Goal: Task Accomplishment & Management: Manage account settings

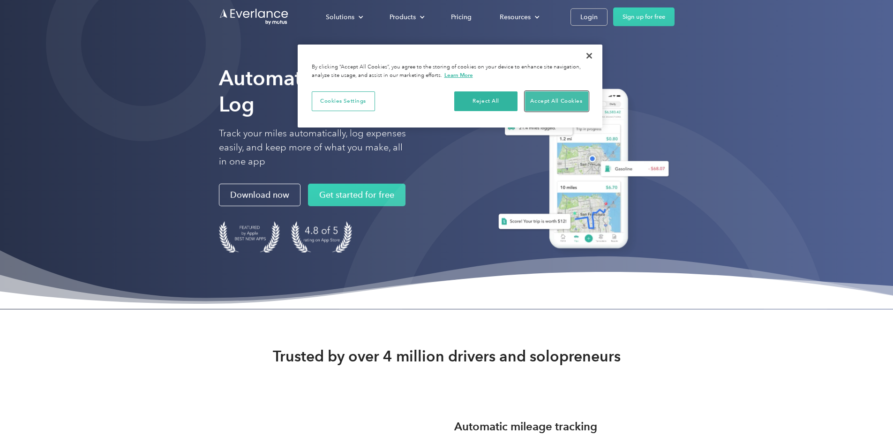
click at [530, 103] on button "Accept All Cookies" at bounding box center [556, 101] width 63 height 20
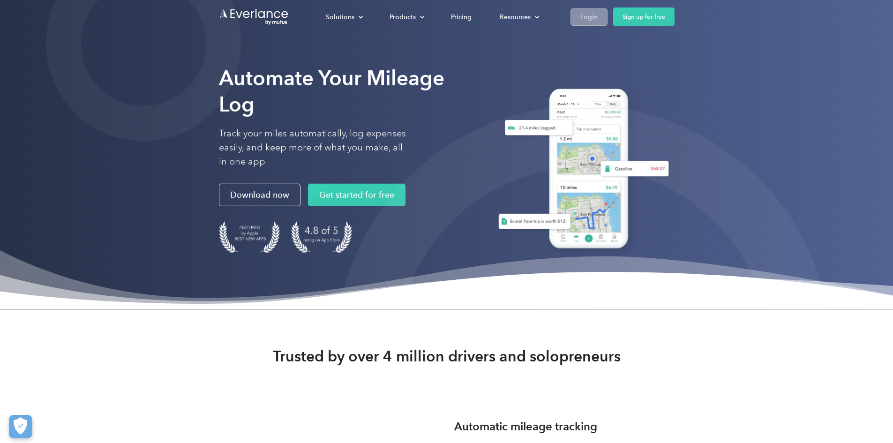
click at [598, 17] on div "Login" at bounding box center [588, 17] width 17 height 12
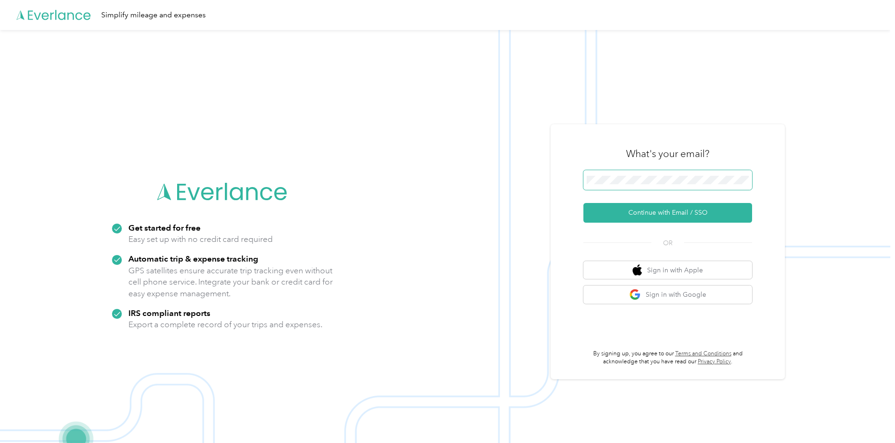
click at [587, 185] on span at bounding box center [668, 180] width 169 height 20
click at [641, 220] on button "Continue with Email / SSO" at bounding box center [668, 213] width 169 height 20
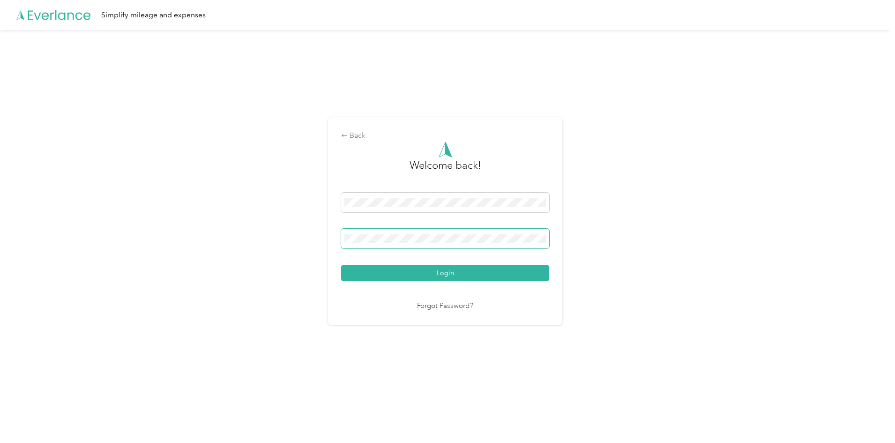
click at [433, 233] on span at bounding box center [445, 239] width 208 height 20
click at [341, 265] on button "Login" at bounding box center [445, 273] width 208 height 16
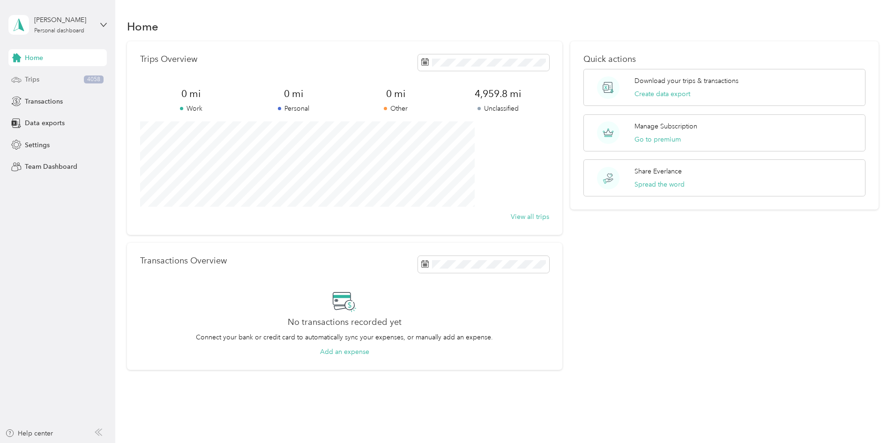
click at [60, 82] on div "Trips 4058" at bounding box center [57, 79] width 98 height 17
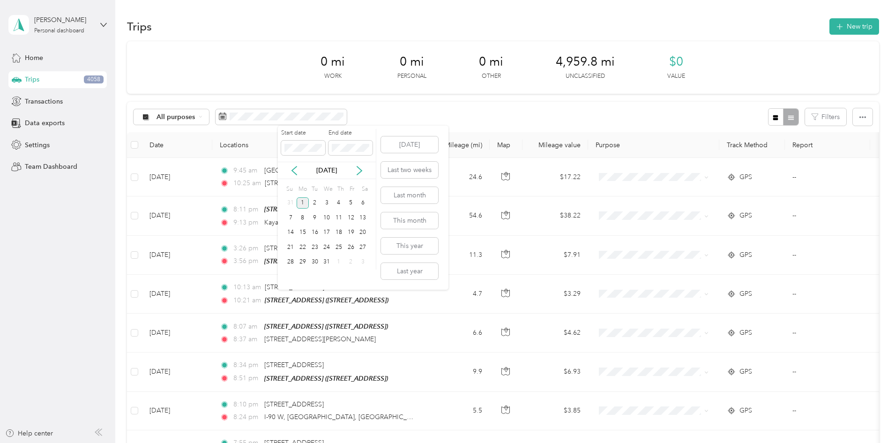
click at [300, 201] on div "1" at bounding box center [303, 203] width 12 height 12
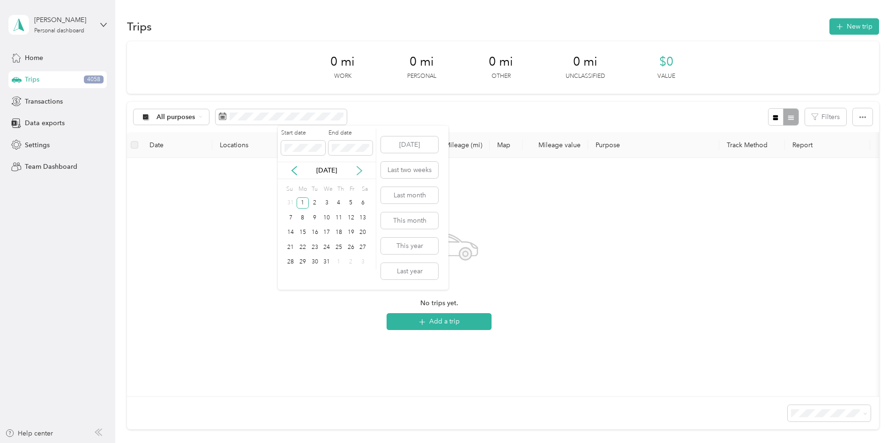
click at [360, 169] on icon at bounding box center [359, 170] width 5 height 8
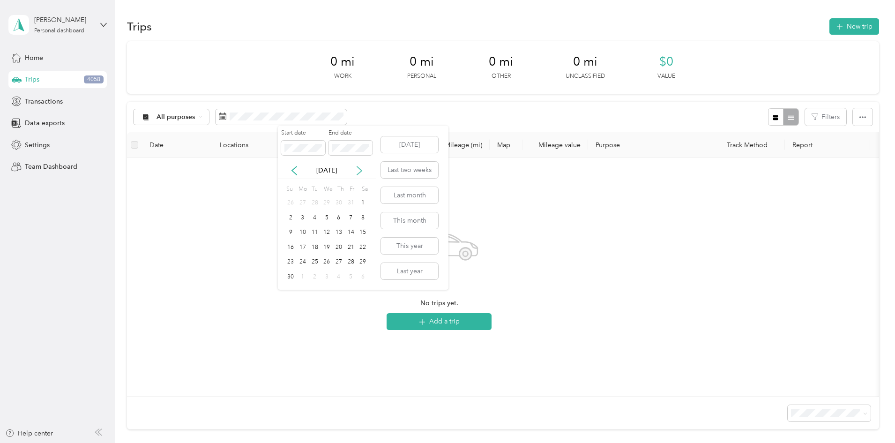
click at [360, 169] on icon at bounding box center [359, 170] width 5 height 8
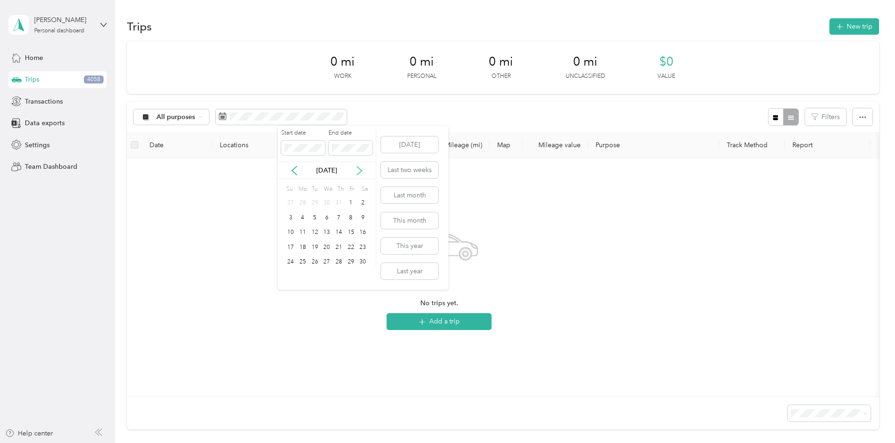
click at [360, 169] on icon at bounding box center [359, 170] width 5 height 8
click at [317, 264] on div "31" at bounding box center [315, 262] width 12 height 12
click at [473, 116] on div "All purposes Filters" at bounding box center [503, 117] width 752 height 30
click at [83, 80] on div "Trips 4058" at bounding box center [57, 79] width 98 height 17
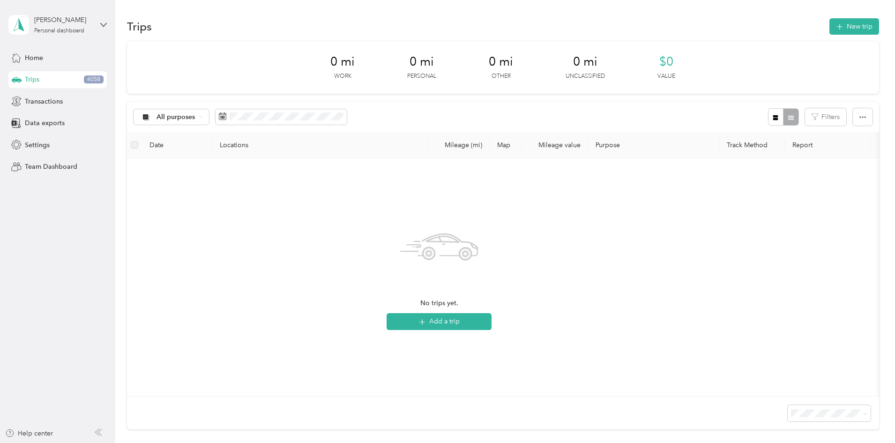
click at [83, 80] on div "Trips 4058" at bounding box center [57, 79] width 98 height 17
click at [43, 82] on div "Trips 4058" at bounding box center [57, 79] width 98 height 17
click at [35, 63] on div "Home" at bounding box center [57, 57] width 98 height 17
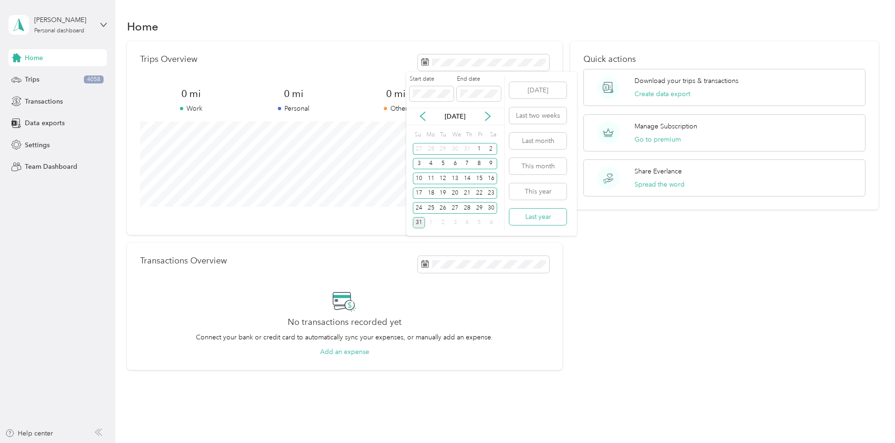
click at [552, 217] on button "Last year" at bounding box center [538, 217] width 57 height 16
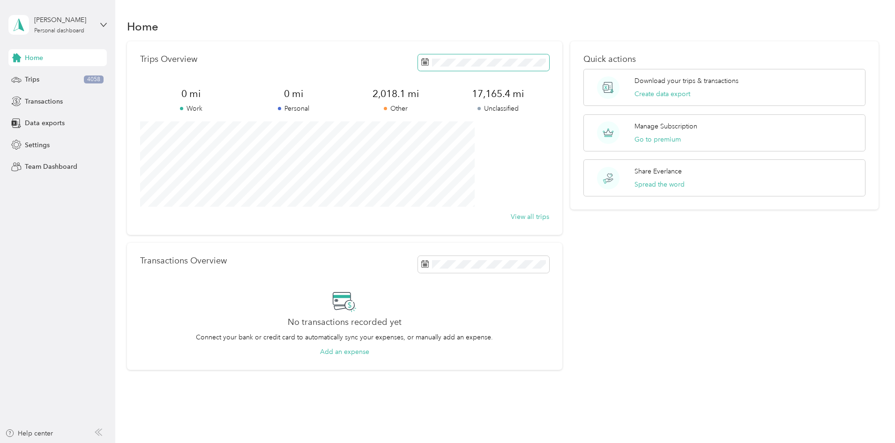
click at [495, 68] on span at bounding box center [483, 62] width 131 height 16
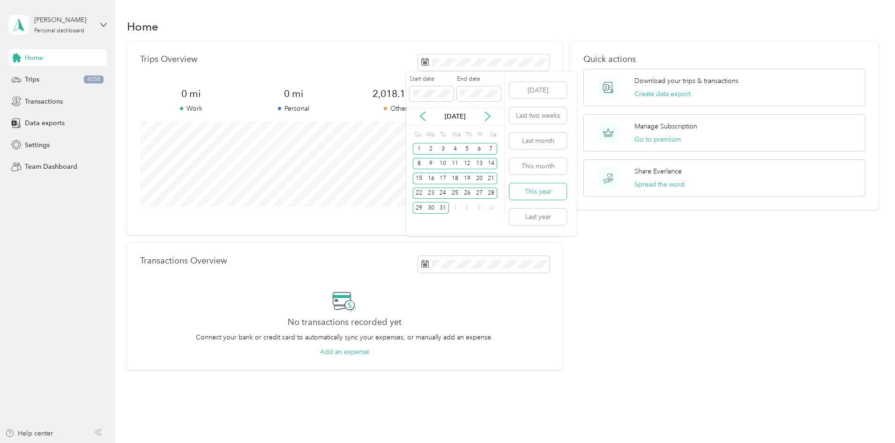
click at [537, 193] on button "This year" at bounding box center [538, 191] width 57 height 16
click at [530, 218] on button "Last year" at bounding box center [538, 217] width 57 height 16
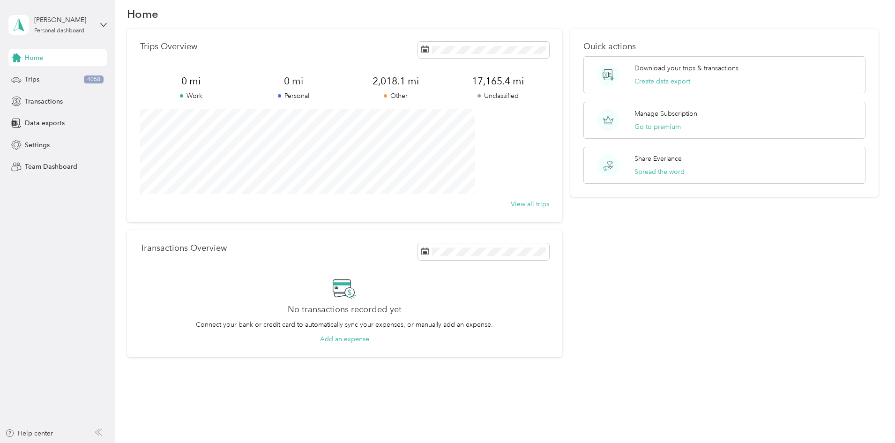
scroll to position [24, 0]
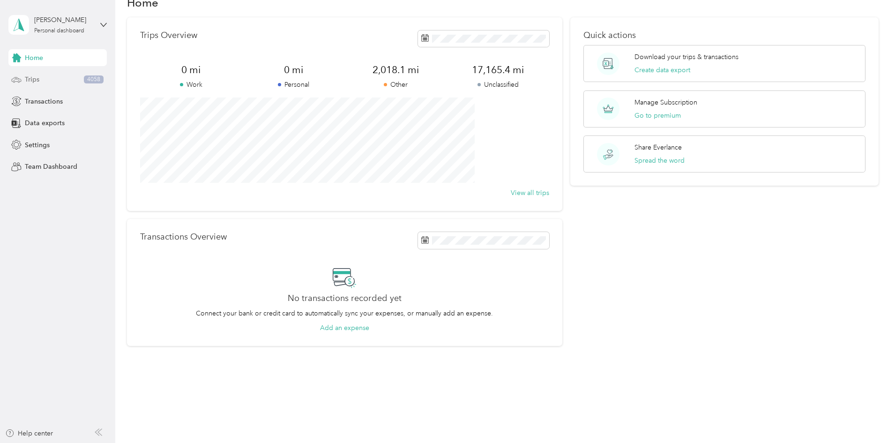
click at [39, 77] on span "Trips" at bounding box center [32, 80] width 15 height 10
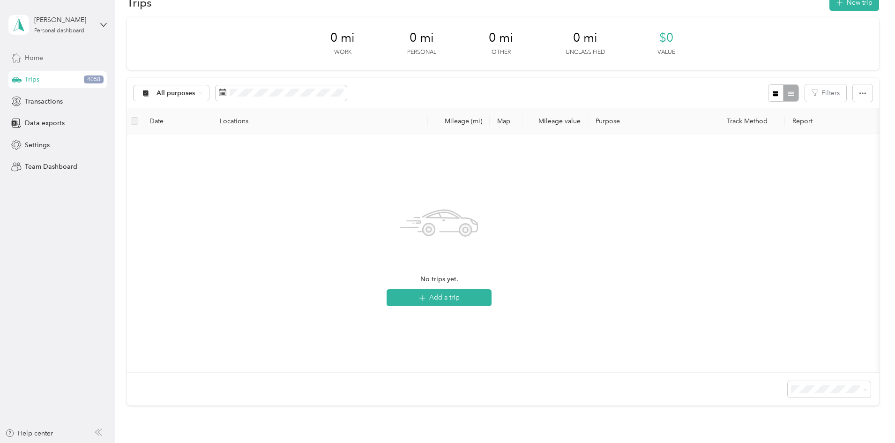
click at [43, 61] on span "Home" at bounding box center [34, 58] width 18 height 10
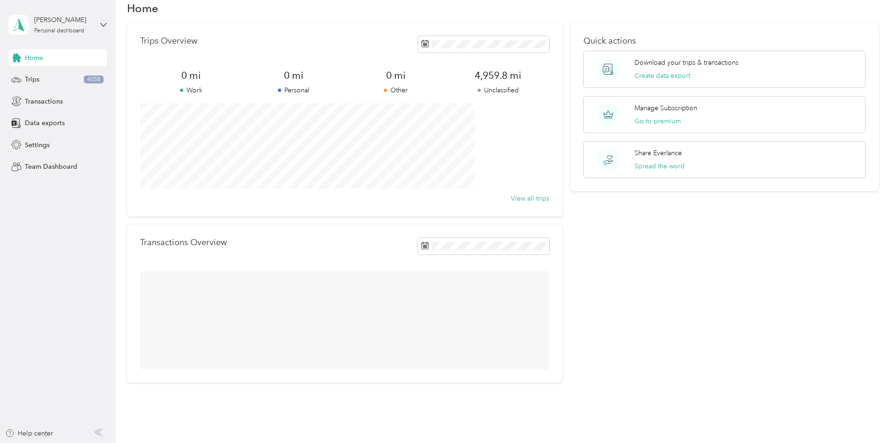
scroll to position [24, 0]
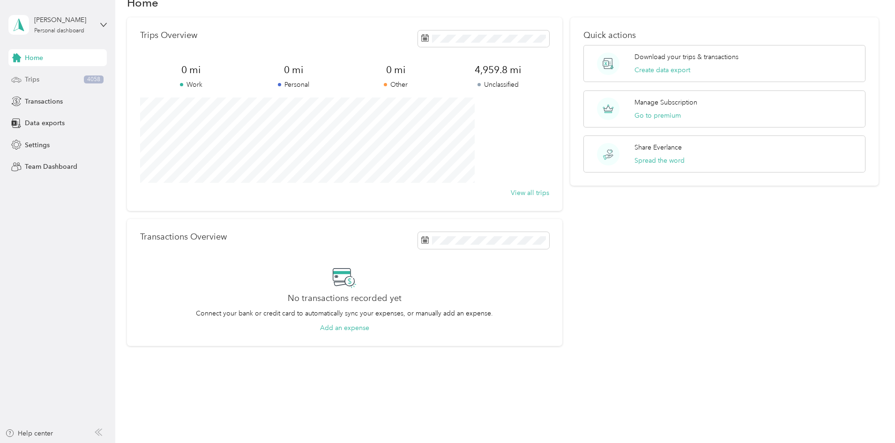
click at [54, 77] on div "Trips 4058" at bounding box center [57, 79] width 98 height 17
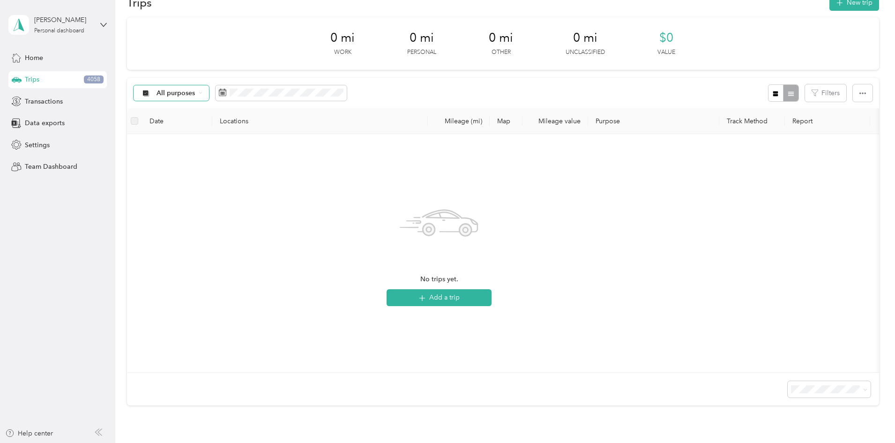
click at [195, 94] on span "All purposes" at bounding box center [176, 93] width 39 height 7
click at [238, 123] on span "Unclassified" at bounding box center [241, 126] width 45 height 10
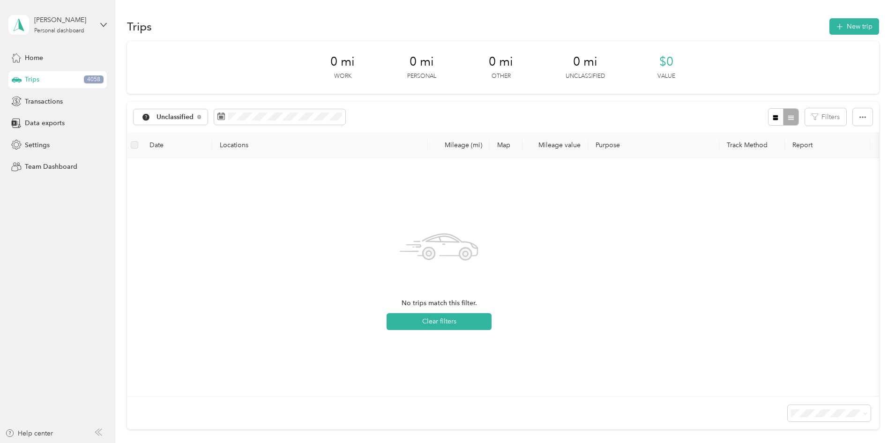
click at [94, 75] on span "4058" at bounding box center [94, 79] width 20 height 8
click at [69, 52] on div "Home" at bounding box center [57, 57] width 98 height 17
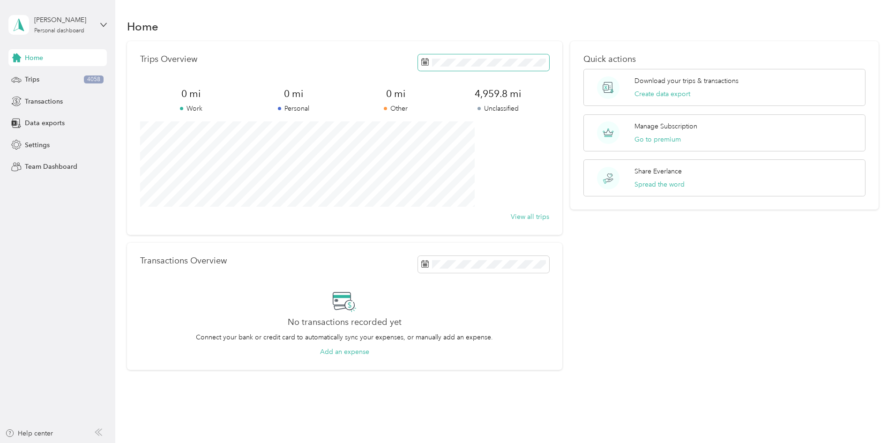
click at [496, 68] on span at bounding box center [483, 62] width 131 height 16
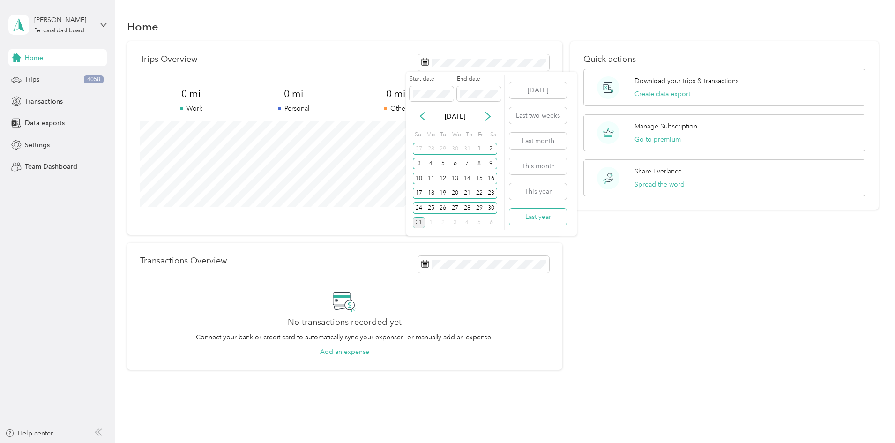
click at [545, 220] on button "Last year" at bounding box center [538, 217] width 57 height 16
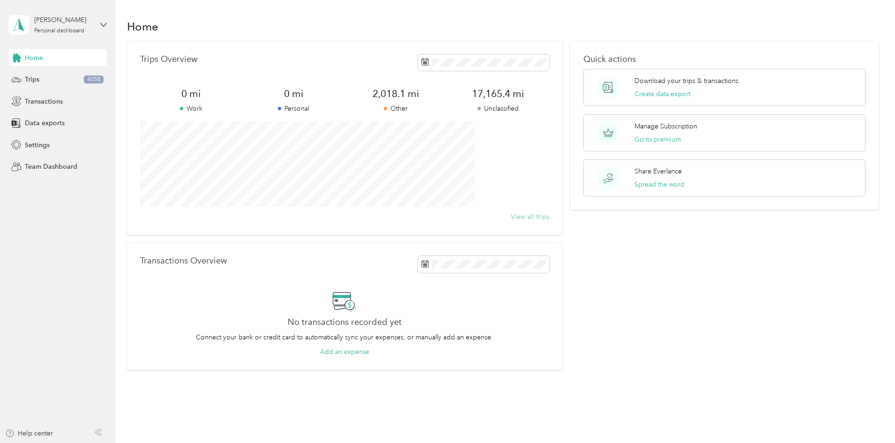
click at [521, 215] on button "View all trips" at bounding box center [530, 217] width 38 height 10
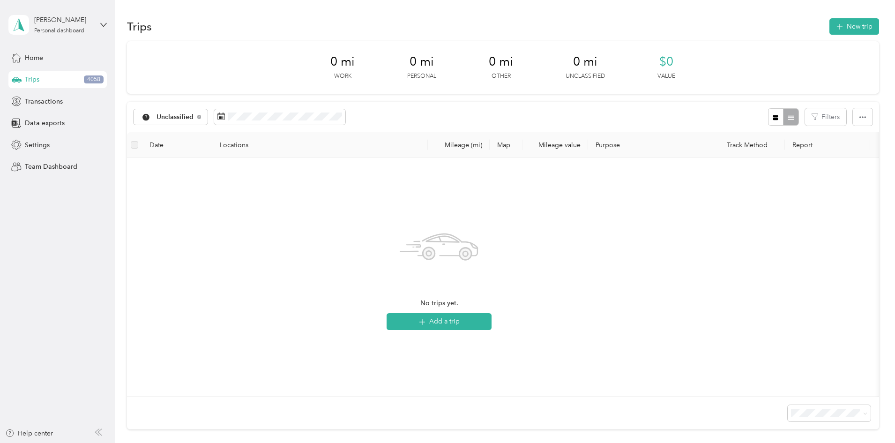
click at [578, 68] on span "0 mi" at bounding box center [585, 61] width 24 height 15
click at [785, 148] on th "Track Method" at bounding box center [753, 145] width 66 height 26
click at [54, 125] on span "Data exports" at bounding box center [45, 123] width 40 height 10
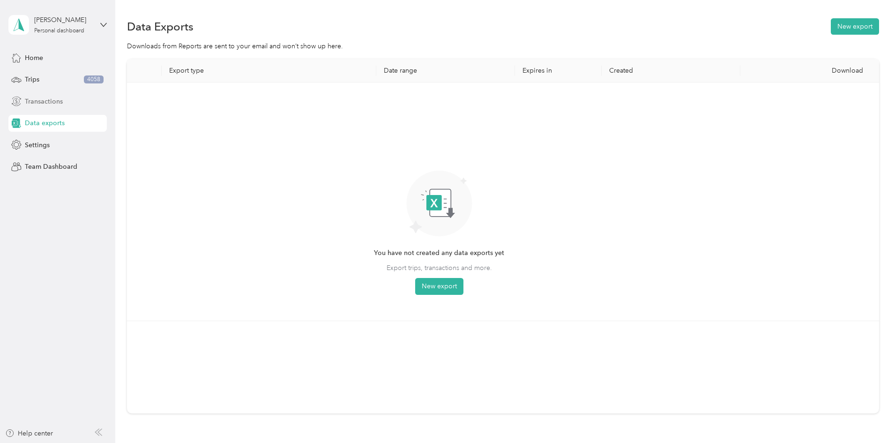
click at [74, 105] on div "Transactions" at bounding box center [57, 101] width 98 height 17
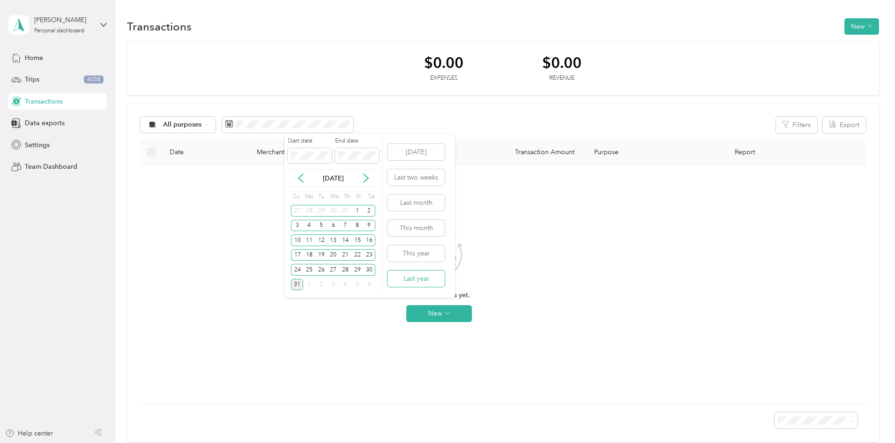
click at [419, 279] on button "Last year" at bounding box center [416, 278] width 57 height 16
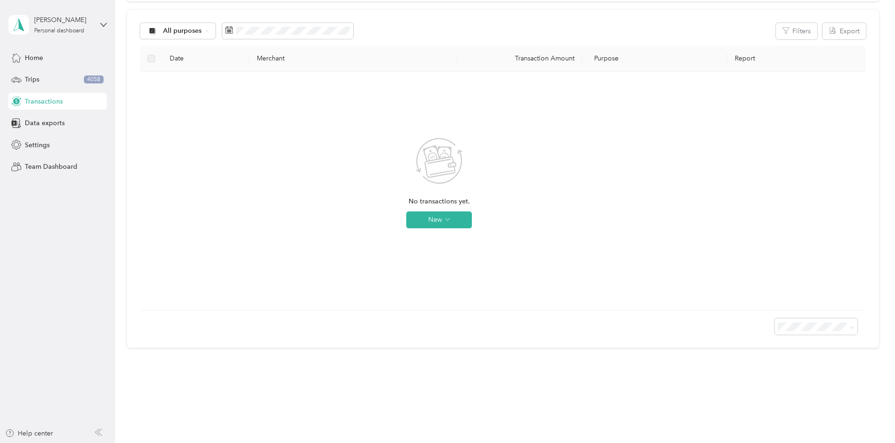
scroll to position [96, 0]
click at [56, 49] on div "Divya T Personal dashboard Home Trips 4058 Transactions Data exports Settings T…" at bounding box center [57, 87] width 98 height 175
click at [55, 53] on div "Home" at bounding box center [57, 57] width 98 height 17
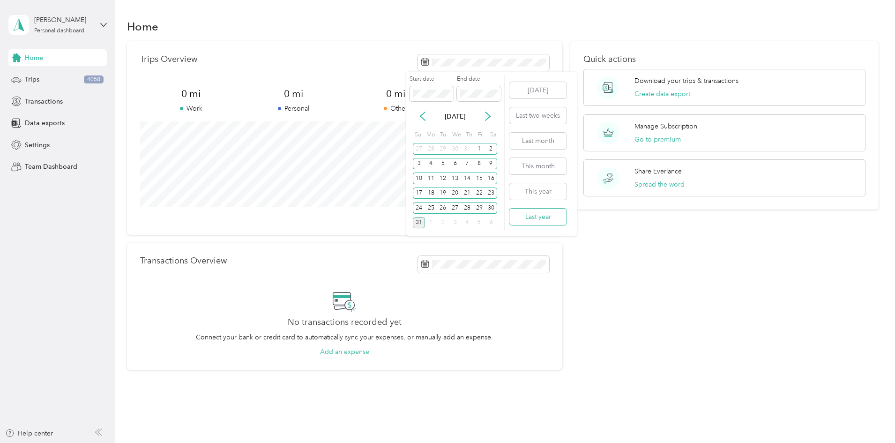
click at [545, 212] on button "Last year" at bounding box center [538, 217] width 57 height 16
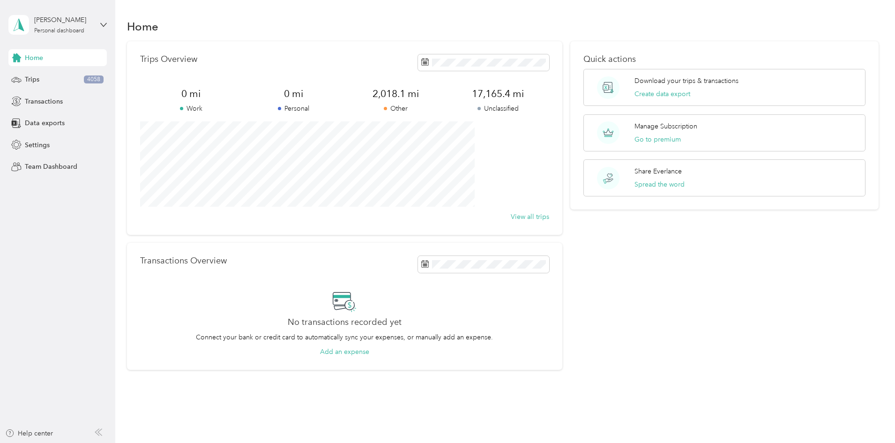
scroll to position [24, 0]
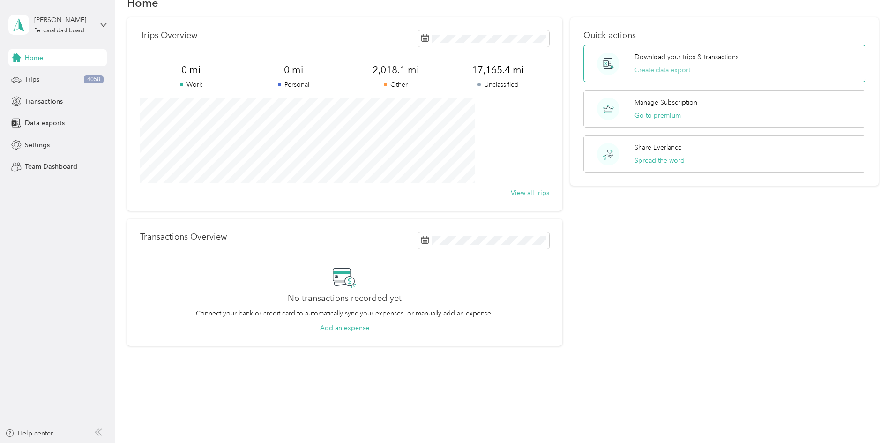
click at [658, 71] on button "Create data export" at bounding box center [663, 70] width 56 height 10
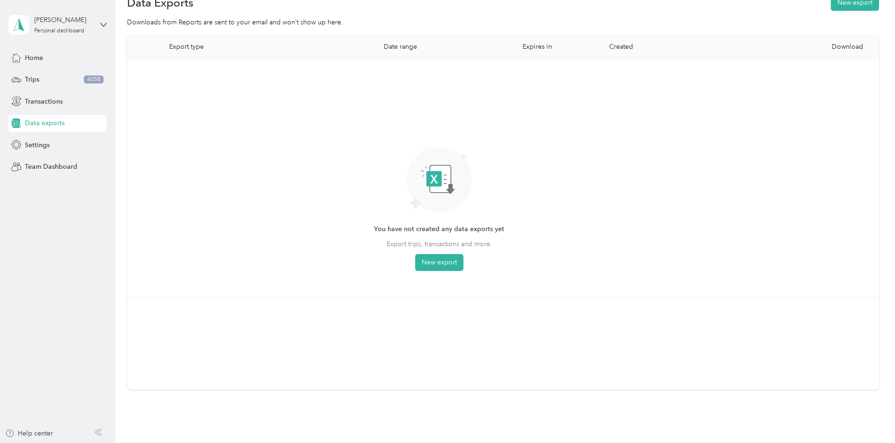
click at [781, 51] on th "Download" at bounding box center [810, 46] width 139 height 23
click at [70, 164] on span "Team Dashboard" at bounding box center [51, 167] width 53 height 10
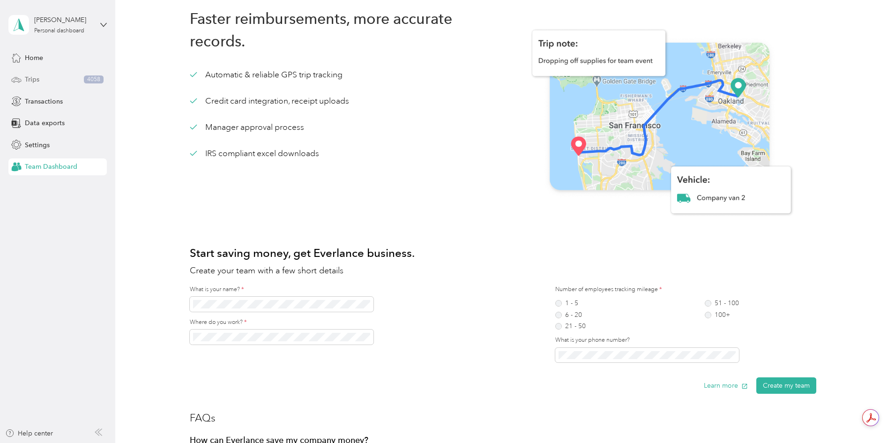
click at [71, 85] on div "Trips 4058" at bounding box center [57, 79] width 98 height 17
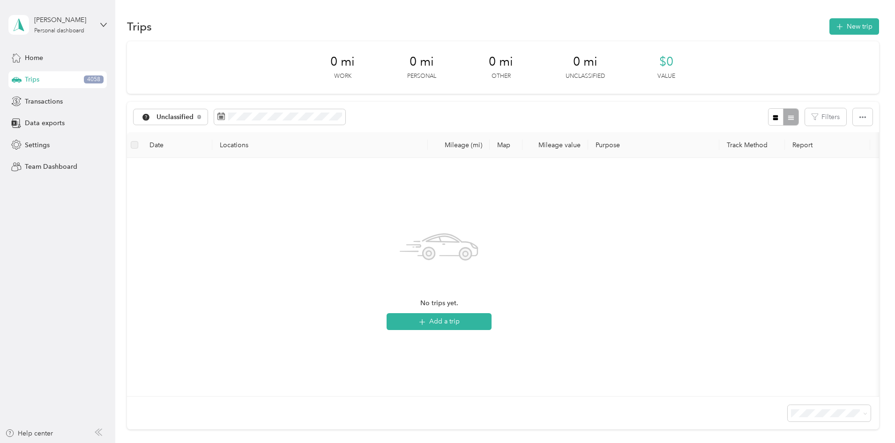
drag, startPoint x: 102, startPoint y: 81, endPoint x: 107, endPoint y: 81, distance: 5.2
click at [107, 81] on aside "Divya T Personal dashboard Home Trips 4058 Transactions Data exports Settings T…" at bounding box center [57, 221] width 115 height 443
click at [64, 58] on div "Home" at bounding box center [57, 57] width 98 height 17
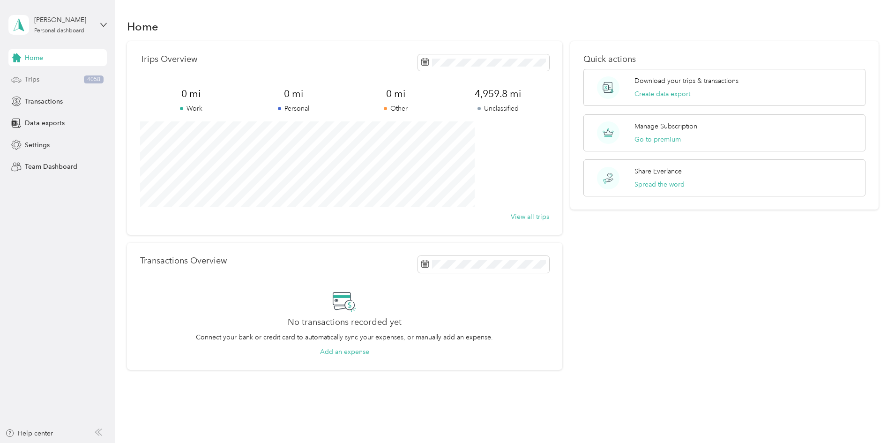
click at [63, 77] on div "Trips 4058" at bounding box center [57, 79] width 98 height 17
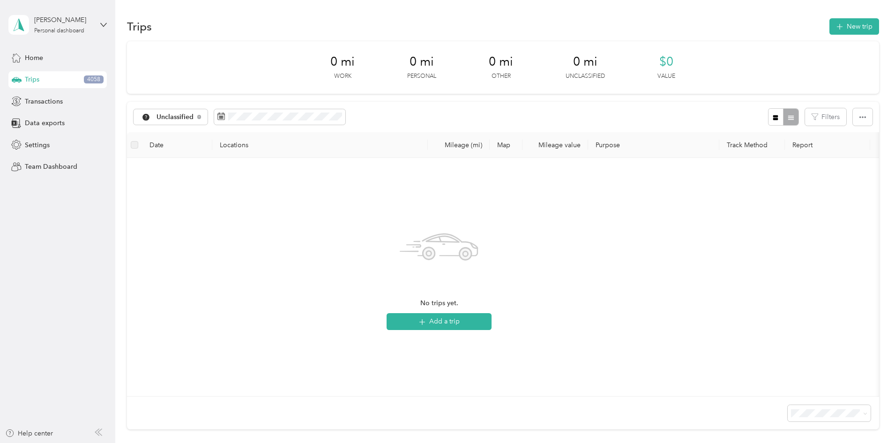
click at [64, 77] on div "Trips 4058" at bounding box center [57, 79] width 98 height 17
click at [61, 64] on div "Home" at bounding box center [57, 57] width 98 height 17
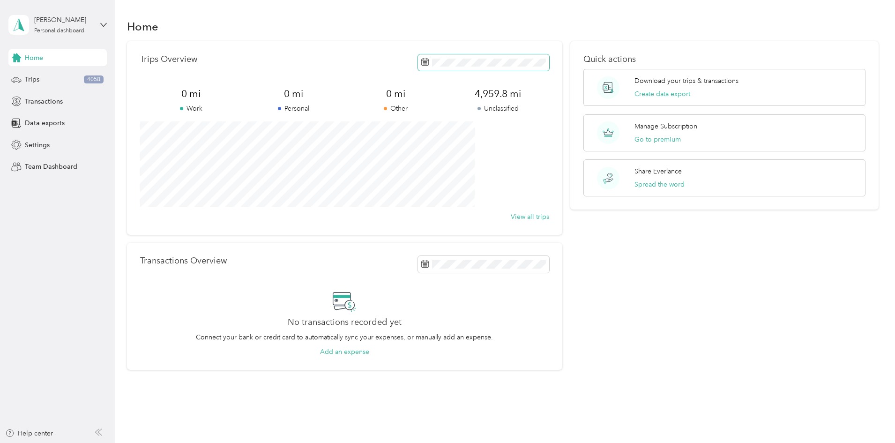
click at [455, 57] on span at bounding box center [483, 62] width 131 height 16
click at [472, 67] on span at bounding box center [483, 62] width 131 height 16
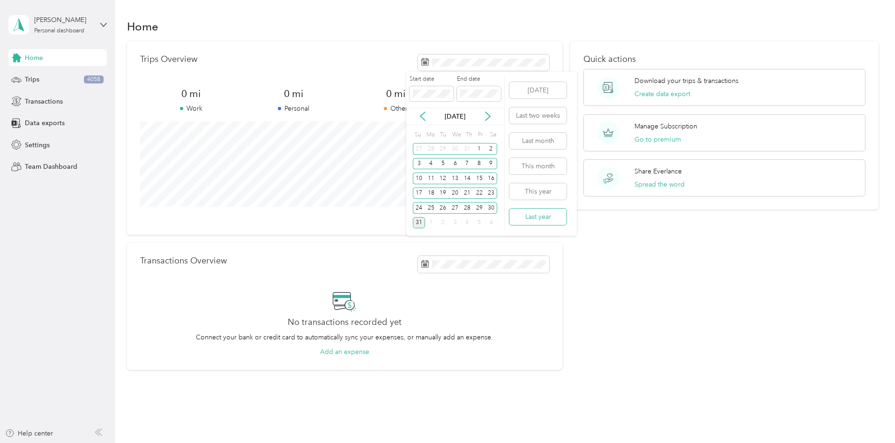
click at [543, 215] on button "Last year" at bounding box center [538, 217] width 57 height 16
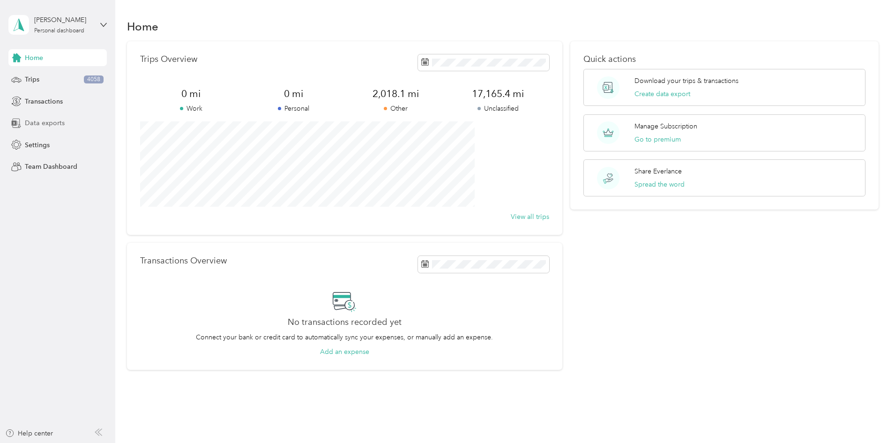
click at [67, 121] on div "Data exports" at bounding box center [57, 123] width 98 height 17
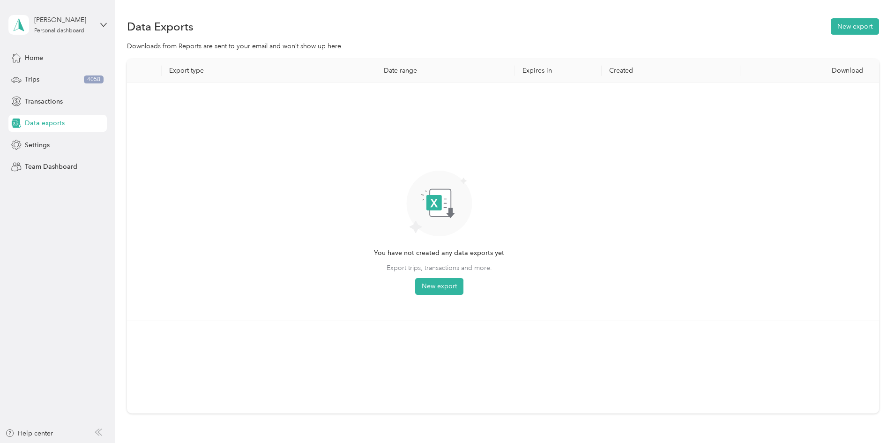
click at [238, 75] on th "Export type" at bounding box center [269, 70] width 215 height 23
click at [410, 75] on th "Date range" at bounding box center [445, 70] width 139 height 23
click at [548, 75] on th "Expires in" at bounding box center [558, 70] width 87 height 23
click at [605, 73] on th "Created" at bounding box center [671, 70] width 139 height 23
click at [767, 71] on div "Download" at bounding box center [810, 71] width 124 height 8
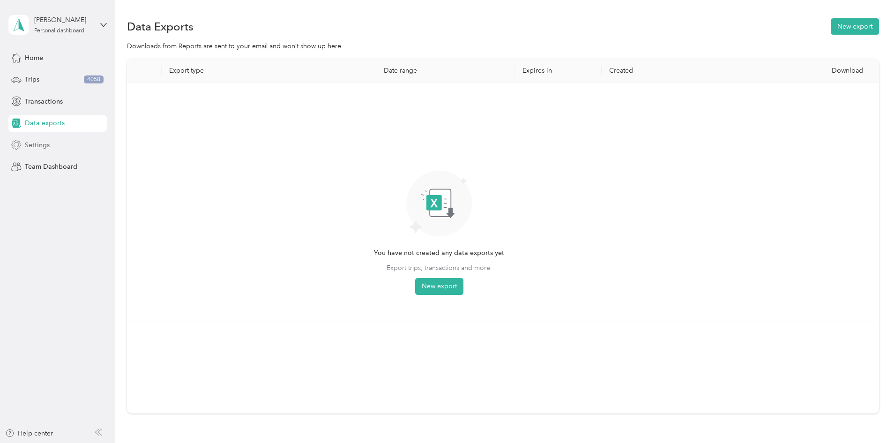
click at [37, 138] on div "Settings" at bounding box center [57, 144] width 98 height 17
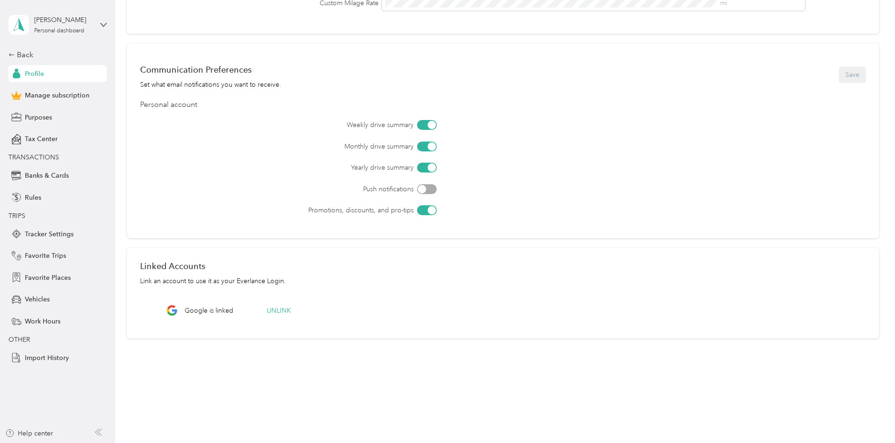
scroll to position [234, 0]
click at [61, 176] on span "Banks & Cards" at bounding box center [47, 176] width 44 height 10
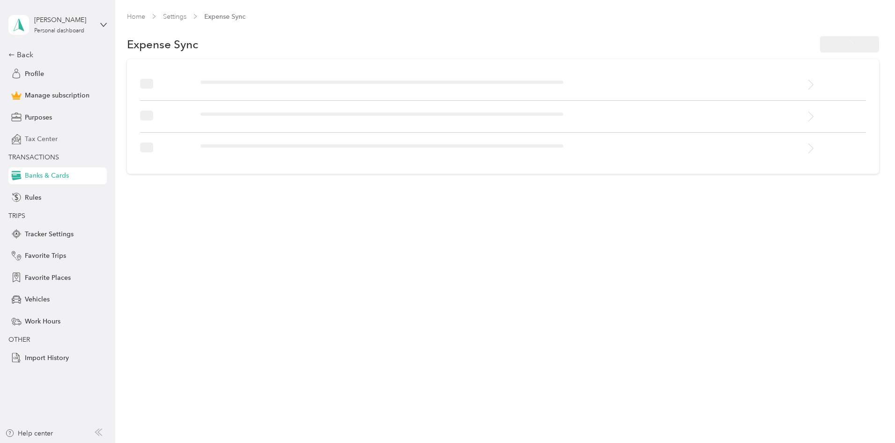
click at [51, 143] on span "Tax Center" at bounding box center [41, 139] width 33 height 10
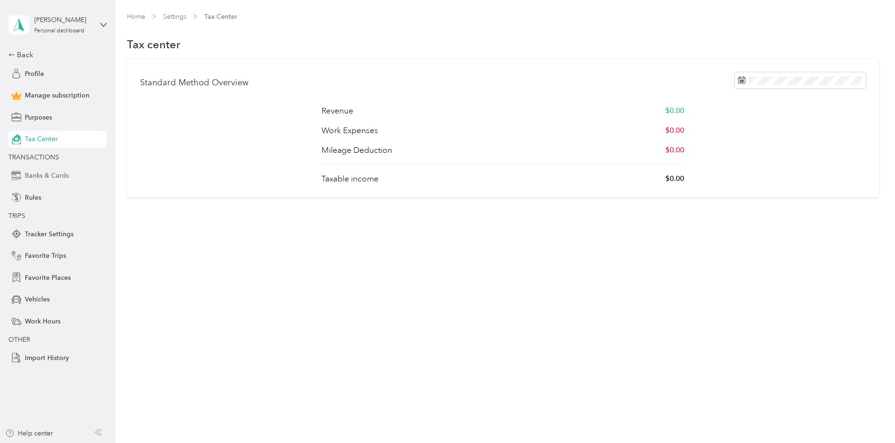
click at [58, 176] on span "Banks & Cards" at bounding box center [47, 176] width 44 height 10
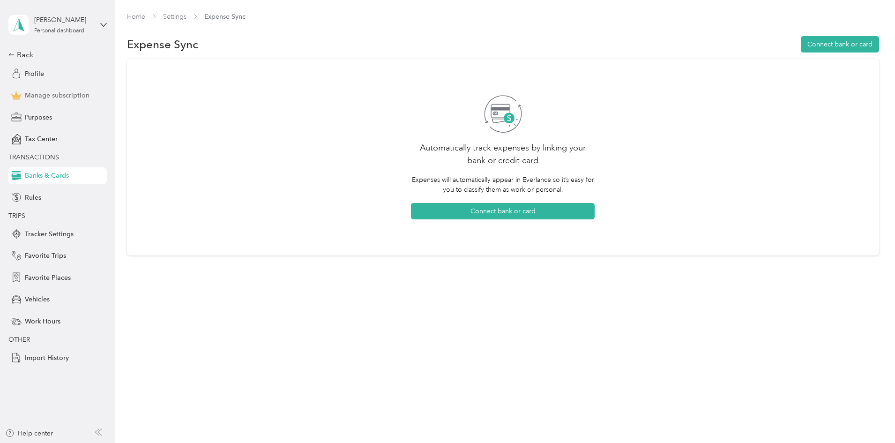
click at [62, 99] on span "Manage subscription" at bounding box center [57, 95] width 65 height 10
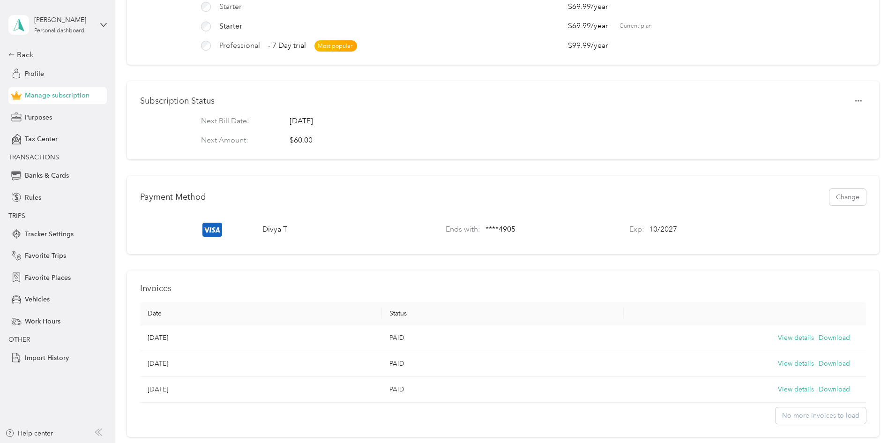
scroll to position [141, 0]
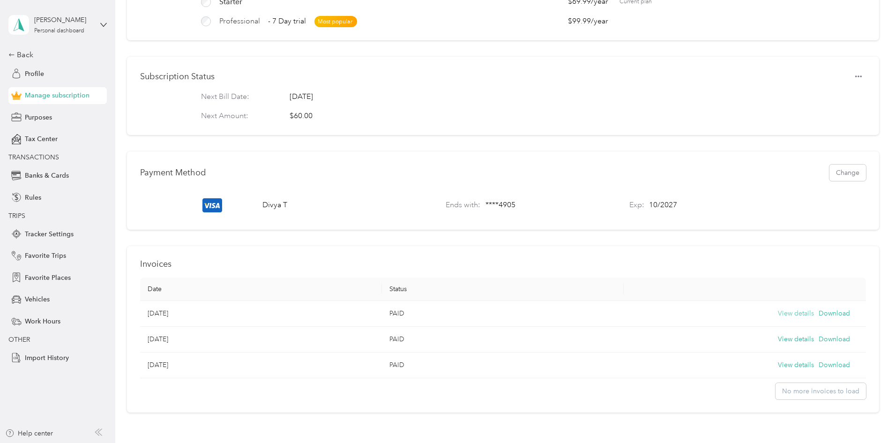
click at [778, 319] on button "View details" at bounding box center [796, 313] width 36 height 10
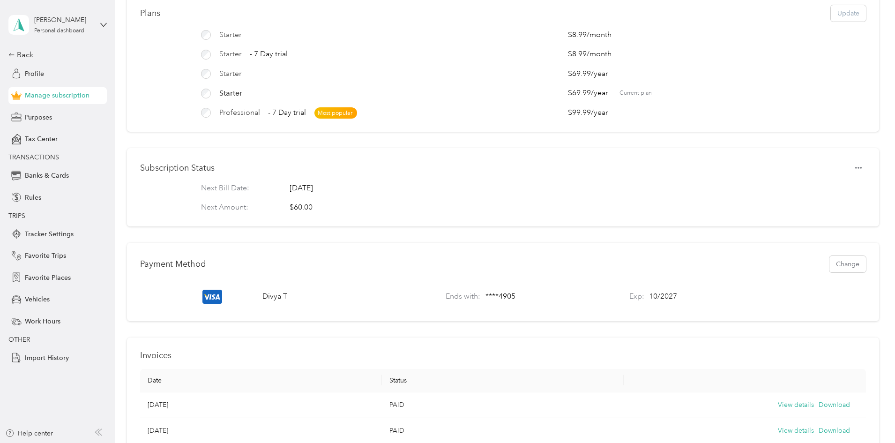
scroll to position [0, 0]
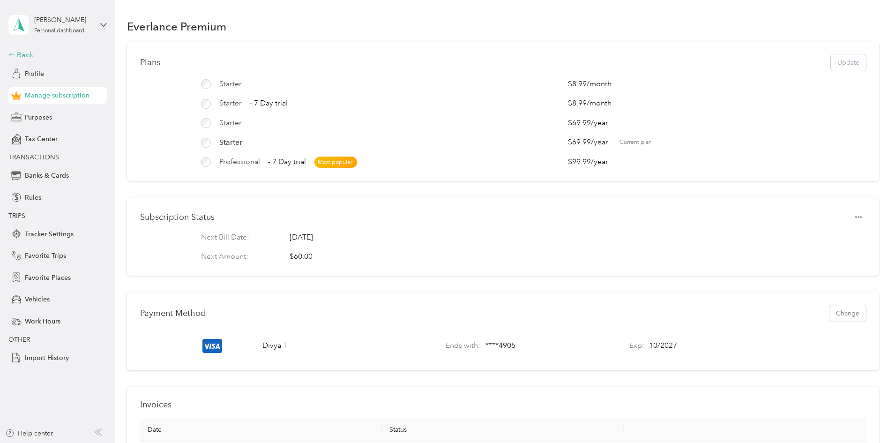
click at [9, 54] on icon at bounding box center [11, 55] width 7 height 7
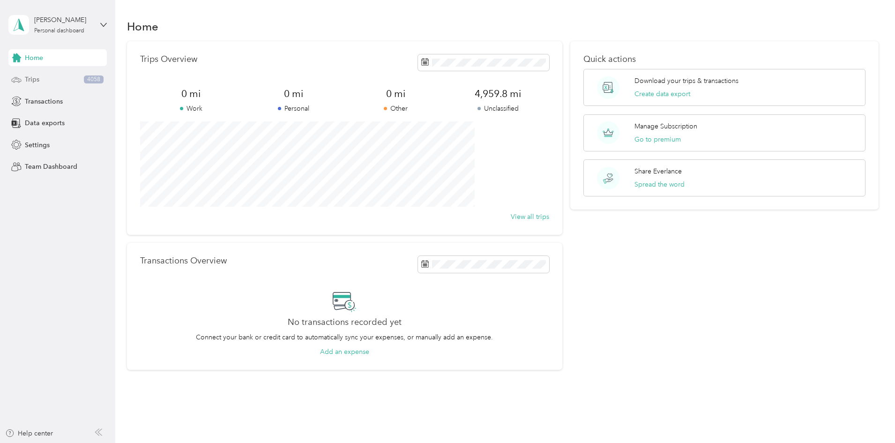
click at [31, 81] on span "Trips" at bounding box center [32, 80] width 15 height 10
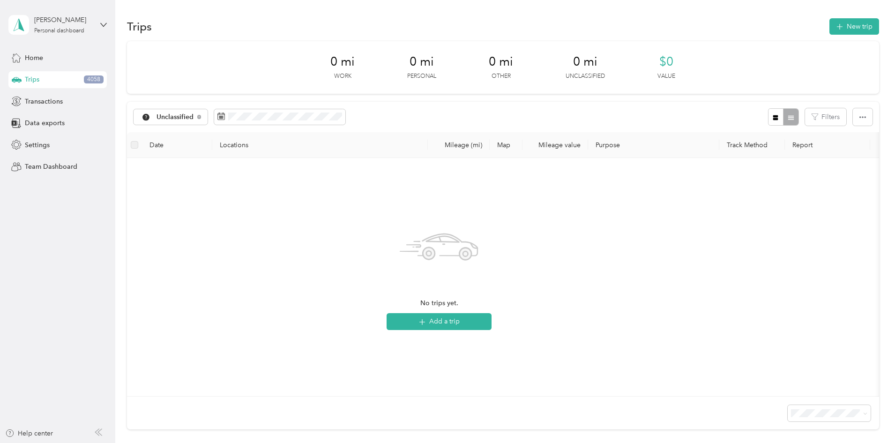
click at [303, 149] on th "Locations" at bounding box center [320, 145] width 216 height 26
click at [194, 116] on span "Unclassified" at bounding box center [176, 117] width 38 height 7
click at [236, 168] on li "Work" at bounding box center [235, 163] width 78 height 16
click at [234, 128] on div "Work Filters" at bounding box center [503, 117] width 752 height 30
click at [188, 123] on div "Work" at bounding box center [161, 117] width 54 height 16
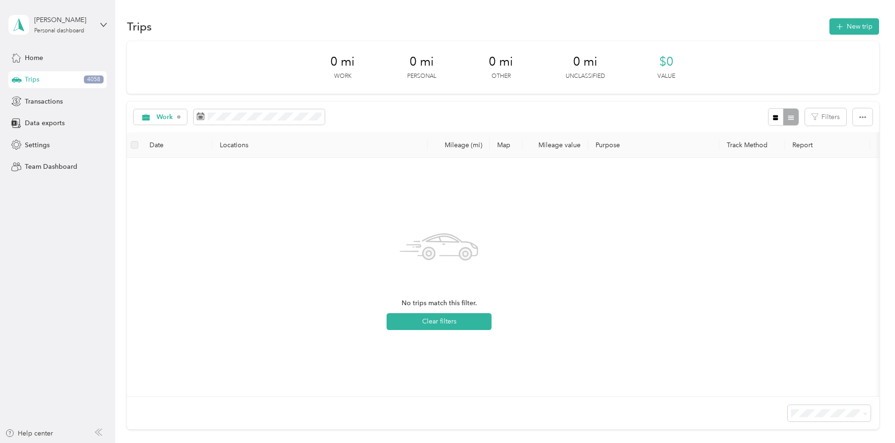
click at [234, 137] on ol "All purposes Unclassified Work Personal Real Estate Other Charity Medical Movin…" at bounding box center [230, 191] width 68 height 131
click at [173, 116] on span "Work" at bounding box center [165, 117] width 17 height 7
click at [234, 142] on li "Unclassified" at bounding box center [230, 148] width 68 height 16
click at [768, 121] on button "button" at bounding box center [776, 116] width 16 height 17
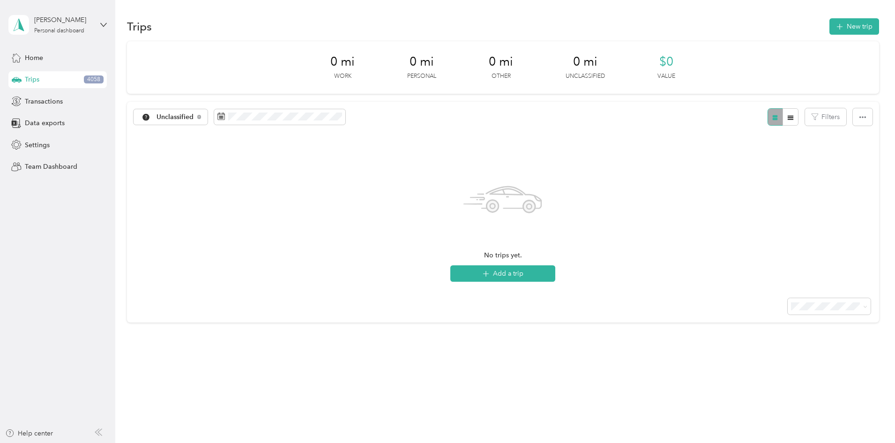
click at [768, 121] on div at bounding box center [783, 116] width 30 height 17
click at [783, 121] on button "button" at bounding box center [791, 116] width 16 height 17
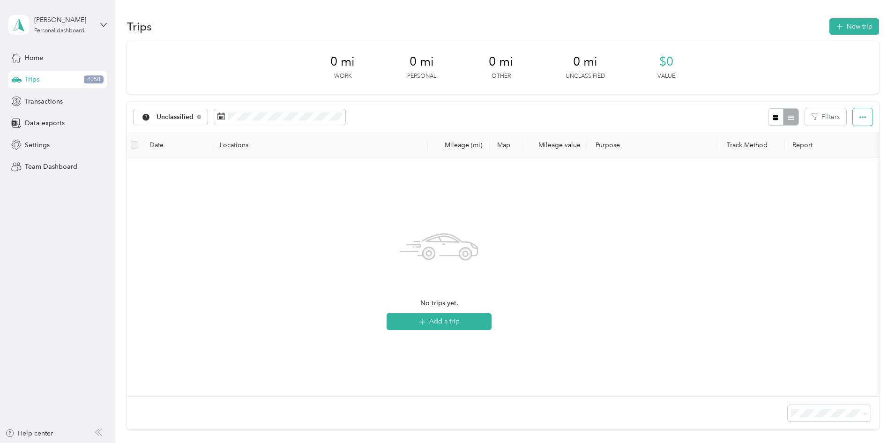
click at [860, 120] on icon "button" at bounding box center [863, 117] width 7 height 7
click at [744, 166] on div "No trips yet. Add a trip" at bounding box center [440, 276] width 610 height 223
click at [790, 153] on span "Export" at bounding box center [785, 151] width 20 height 8
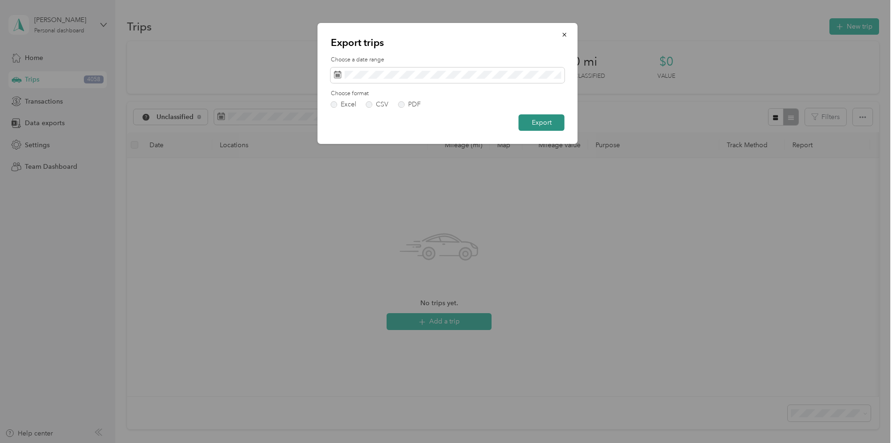
click at [536, 121] on button "Export" at bounding box center [542, 122] width 46 height 16
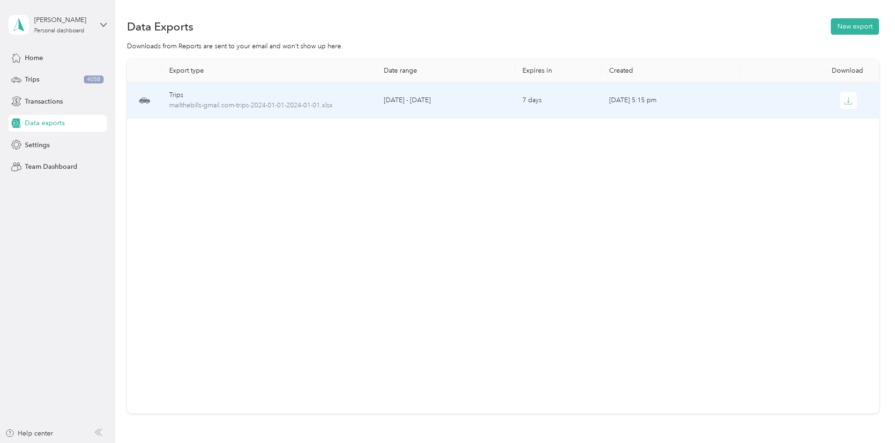
click at [443, 103] on td "[DATE] - [DATE]" at bounding box center [445, 101] width 139 height 36
click at [844, 101] on icon "button" at bounding box center [848, 101] width 8 height 8
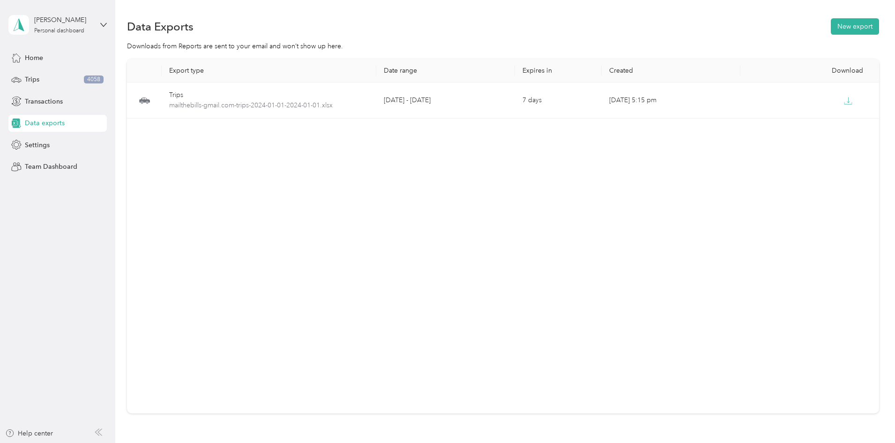
click at [63, 126] on span "Data exports" at bounding box center [45, 123] width 40 height 10
click at [831, 34] on button "New export" at bounding box center [855, 26] width 48 height 16
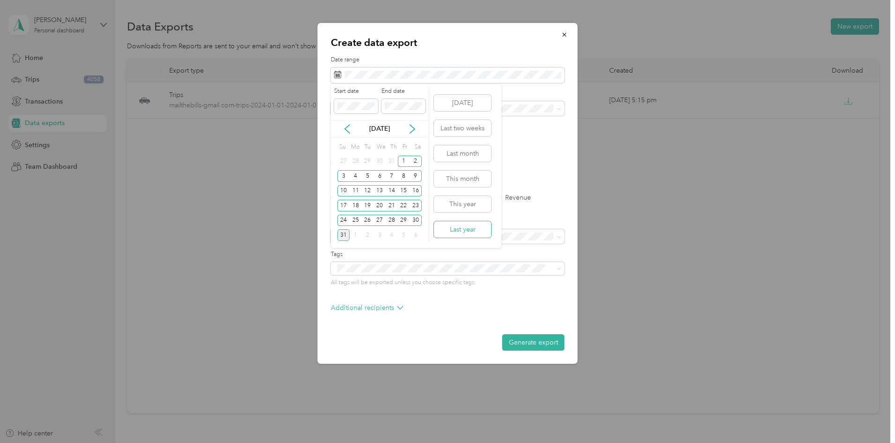
click at [458, 228] on button "Last year" at bounding box center [462, 229] width 57 height 16
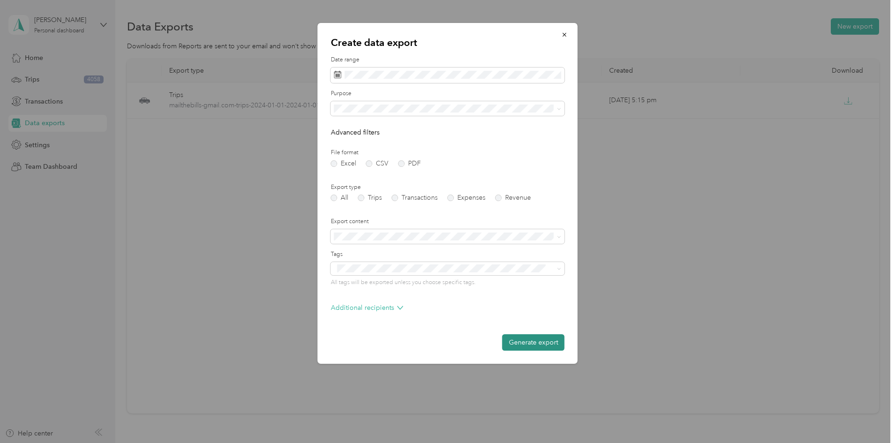
click at [533, 345] on button "Generate export" at bounding box center [534, 342] width 62 height 16
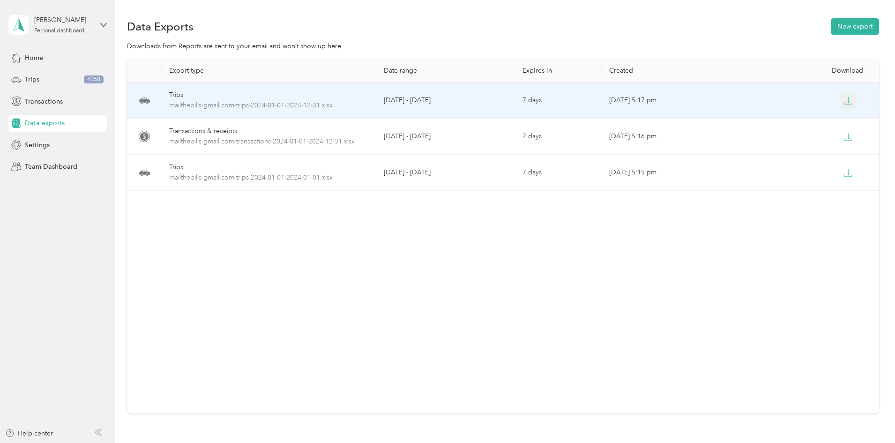
click at [844, 97] on icon "button" at bounding box center [848, 101] width 8 height 8
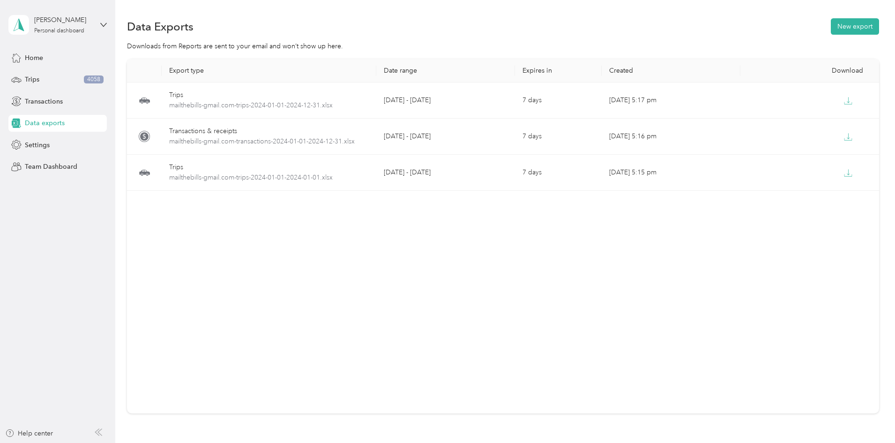
click at [127, 269] on div "Data Exports New export Downloads from Reports are sent to your email and won’t…" at bounding box center [502, 248] width 775 height 497
click at [831, 29] on button "New export" at bounding box center [855, 26] width 48 height 16
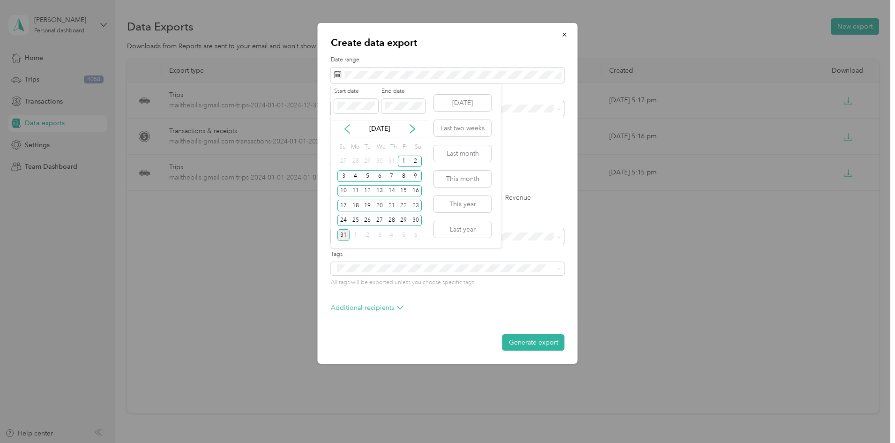
click at [348, 125] on icon at bounding box center [347, 128] width 9 height 9
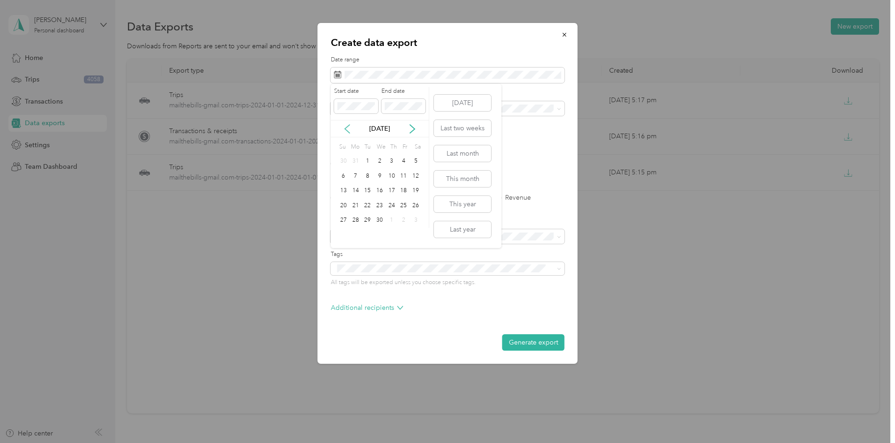
click at [348, 125] on icon at bounding box center [347, 128] width 9 height 9
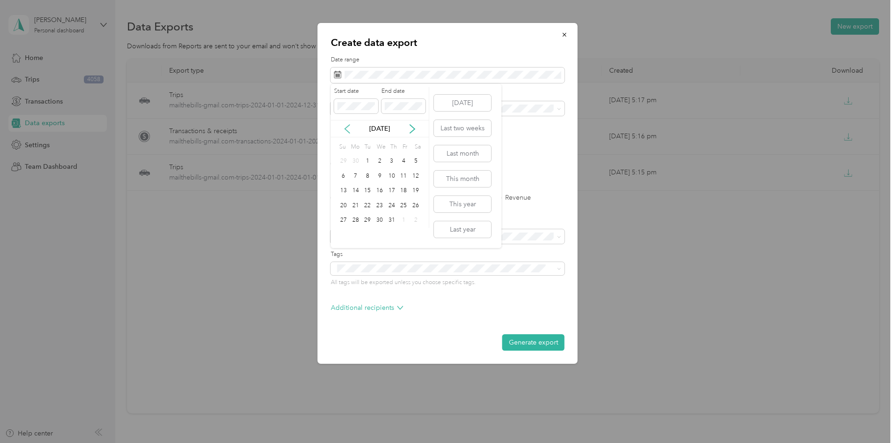
click at [348, 125] on icon at bounding box center [347, 128] width 9 height 9
click at [345, 159] on div "1" at bounding box center [344, 162] width 12 height 12
click at [355, 223] on div "30" at bounding box center [356, 221] width 12 height 12
click at [546, 340] on button "Generate export" at bounding box center [534, 342] width 62 height 16
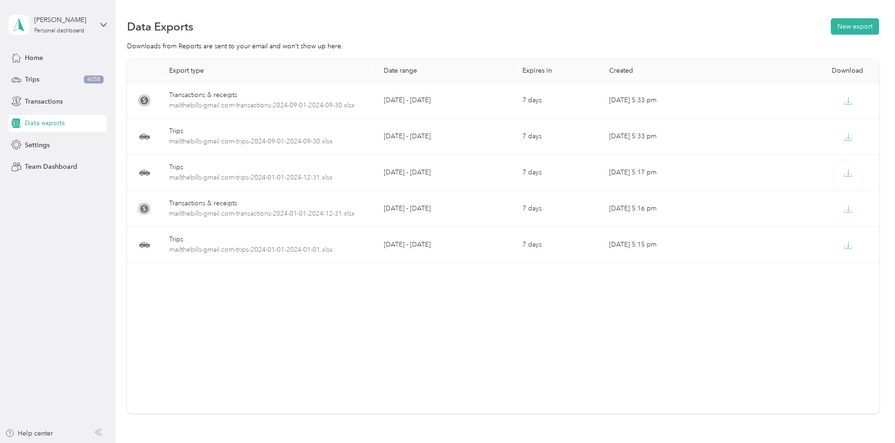
click at [871, 113] on div "Export type Date range Expires in Created Download Transactions & receipts mail…" at bounding box center [503, 252] width 752 height 387
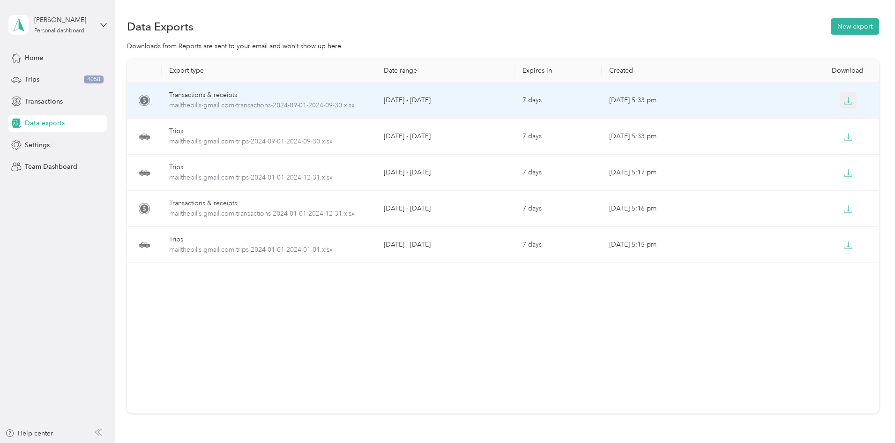
click at [844, 101] on icon "button" at bounding box center [848, 101] width 8 height 8
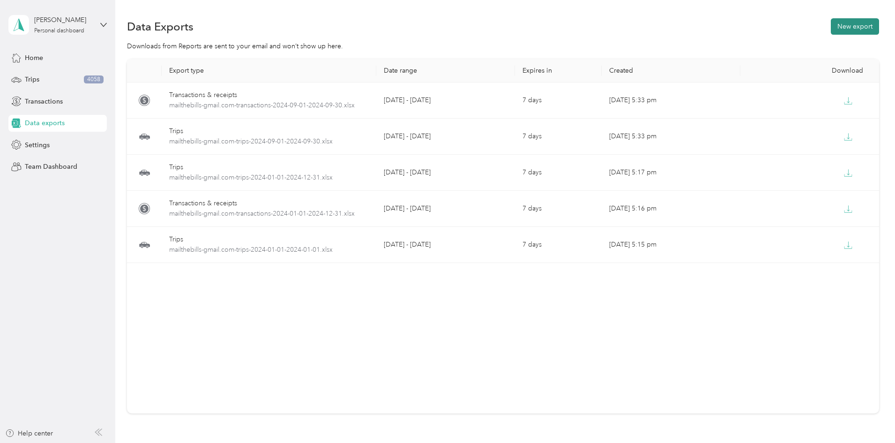
click at [831, 28] on button "New export" at bounding box center [855, 26] width 48 height 16
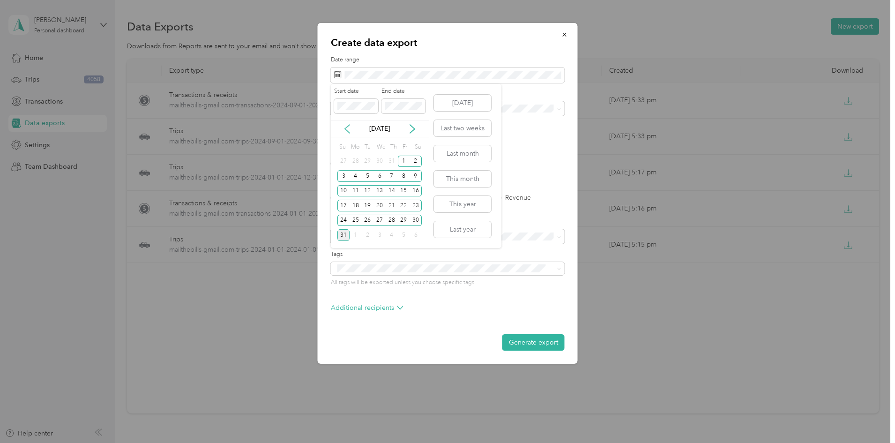
click at [348, 125] on icon at bounding box center [347, 129] width 5 height 8
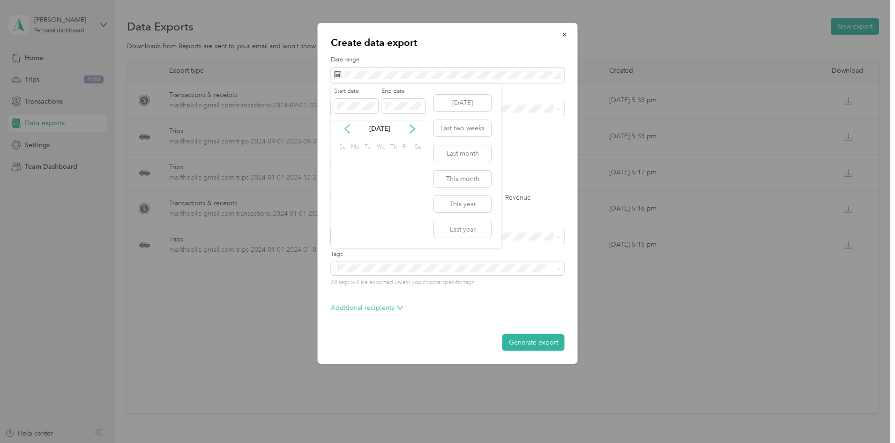
click at [348, 125] on icon at bounding box center [347, 129] width 5 height 8
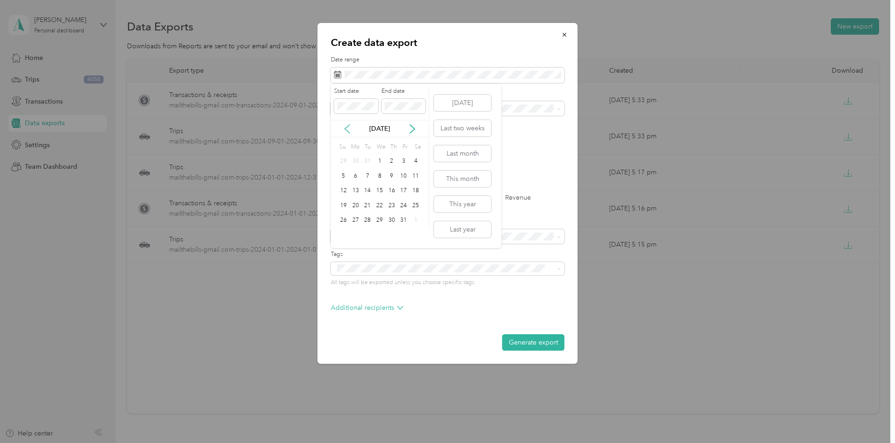
click at [348, 125] on icon at bounding box center [347, 129] width 5 height 8
click at [369, 163] on div "1" at bounding box center [367, 162] width 12 height 12
click at [393, 217] on div "31" at bounding box center [392, 221] width 12 height 12
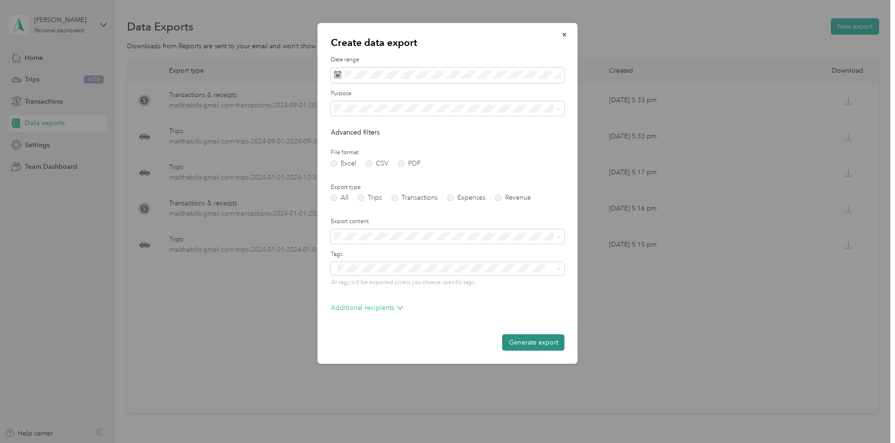
click at [541, 346] on button "Generate export" at bounding box center [534, 342] width 62 height 16
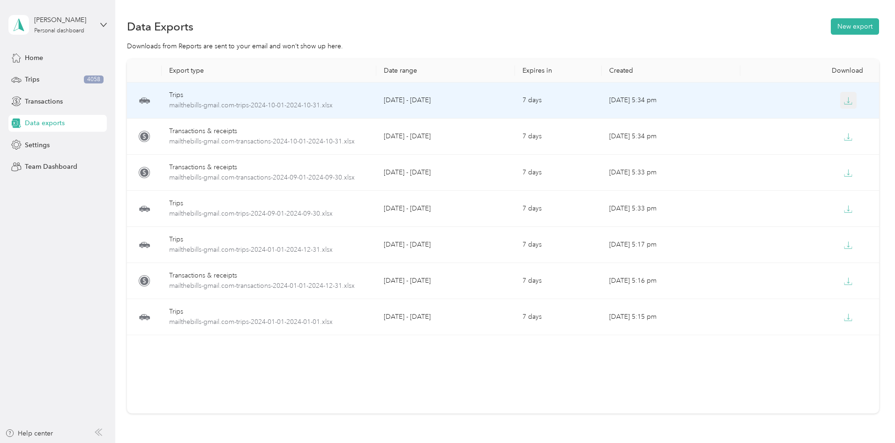
click at [844, 100] on icon "button" at bounding box center [848, 101] width 8 height 8
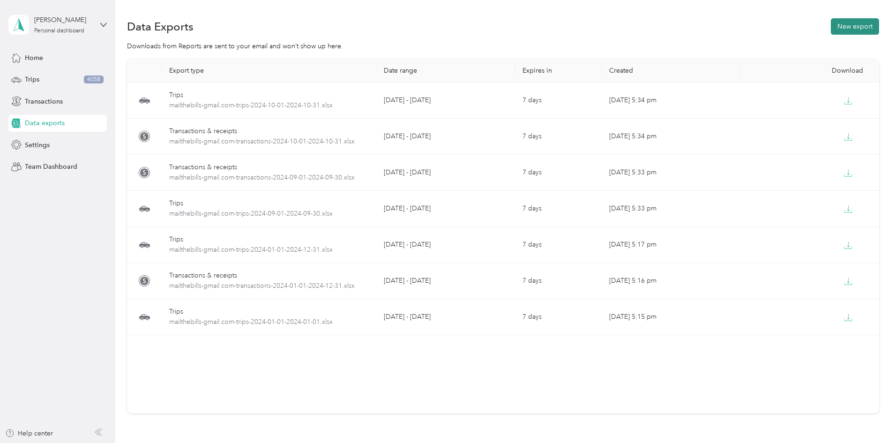
click at [831, 28] on button "New export" at bounding box center [855, 26] width 48 height 16
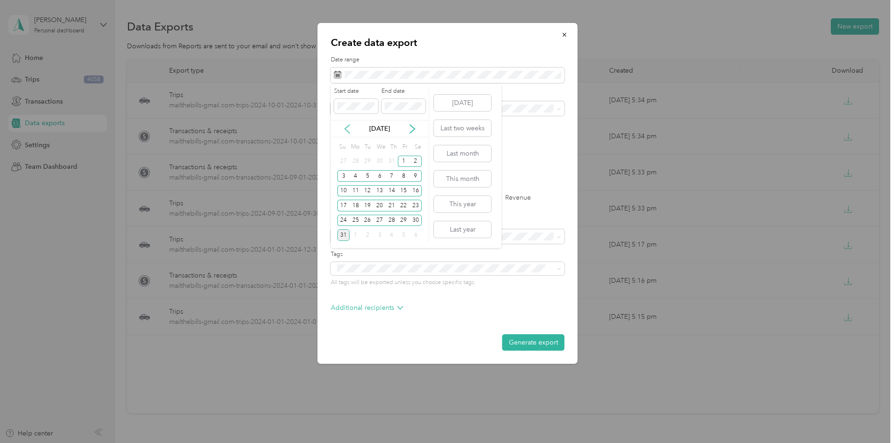
click at [350, 129] on icon at bounding box center [347, 128] width 9 height 9
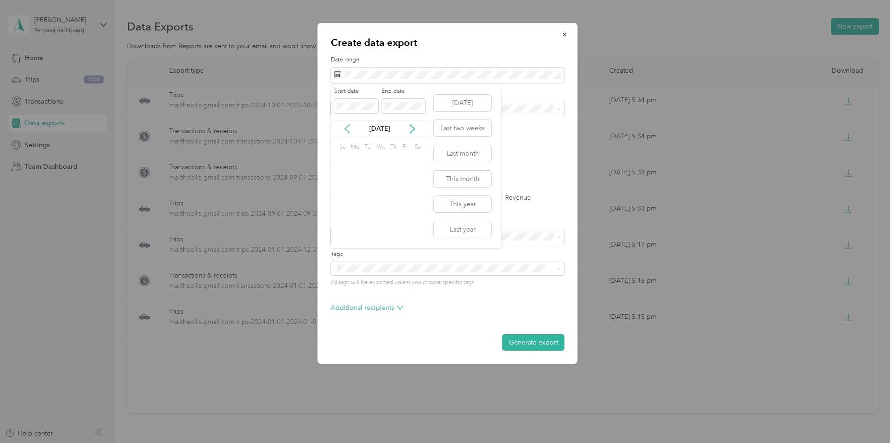
click at [350, 129] on icon at bounding box center [347, 128] width 9 height 9
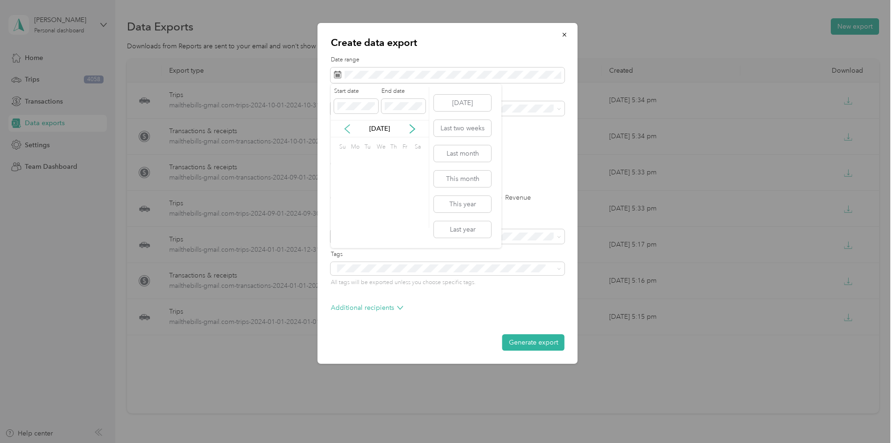
click at [350, 129] on icon at bounding box center [347, 128] width 9 height 9
click at [405, 164] on div "1" at bounding box center [404, 162] width 12 height 12
click at [413, 221] on div "30" at bounding box center [416, 221] width 12 height 12
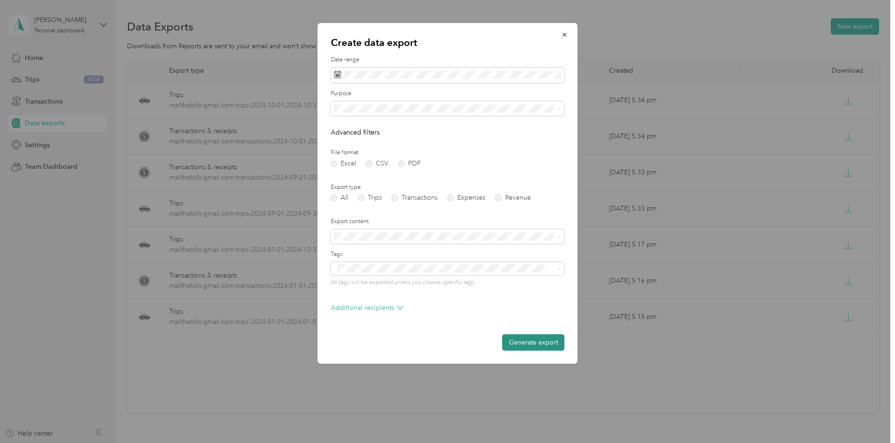
click at [514, 339] on button "Generate export" at bounding box center [534, 342] width 62 height 16
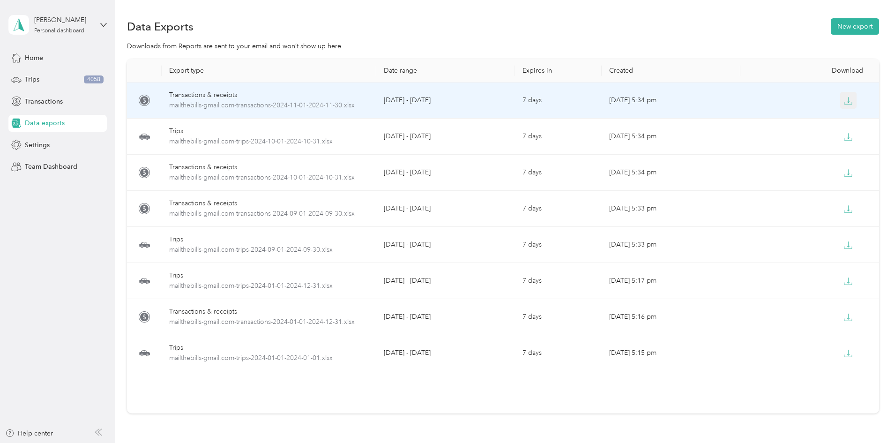
click at [844, 97] on icon "button" at bounding box center [848, 101] width 8 height 8
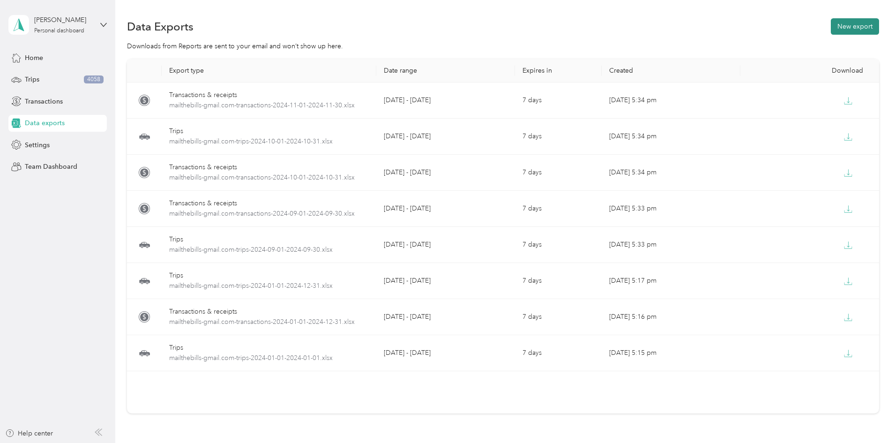
click at [831, 25] on button "New export" at bounding box center [855, 26] width 48 height 16
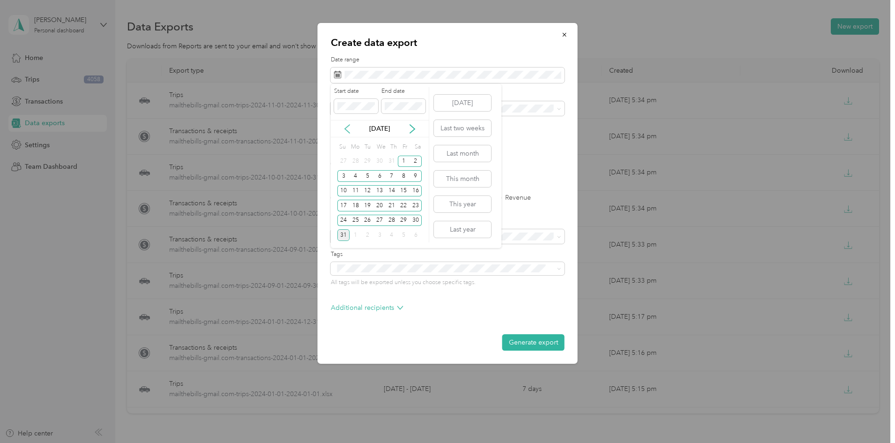
click at [350, 128] on icon at bounding box center [347, 128] width 9 height 9
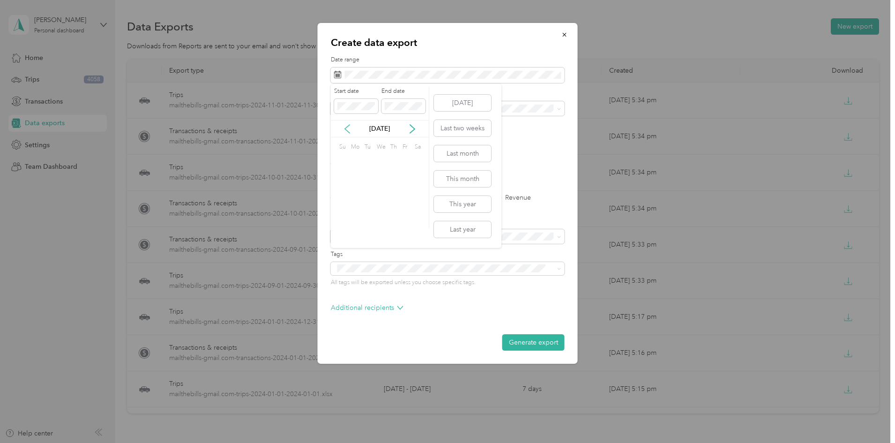
click at [350, 128] on icon at bounding box center [347, 128] width 9 height 9
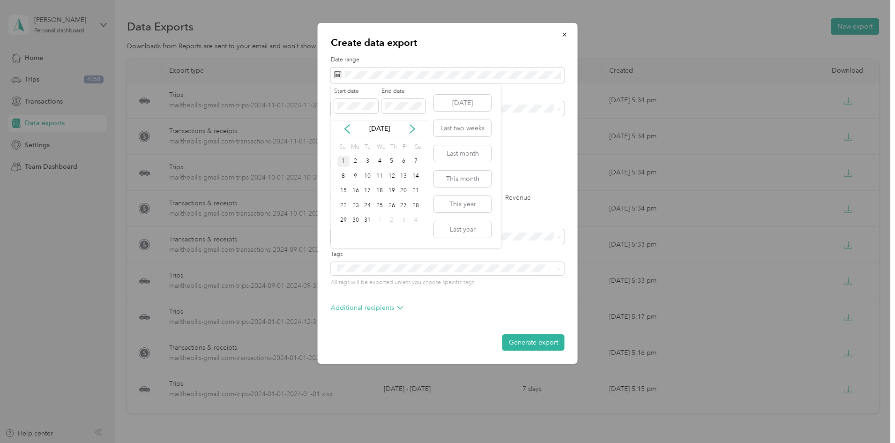
click at [341, 156] on div "1" at bounding box center [344, 162] width 12 height 12
drag, startPoint x: 366, startPoint y: 220, endPoint x: 404, endPoint y: 188, distance: 49.2
click at [367, 220] on div "31" at bounding box center [367, 221] width 12 height 12
click at [516, 340] on button "Generate export" at bounding box center [534, 342] width 62 height 16
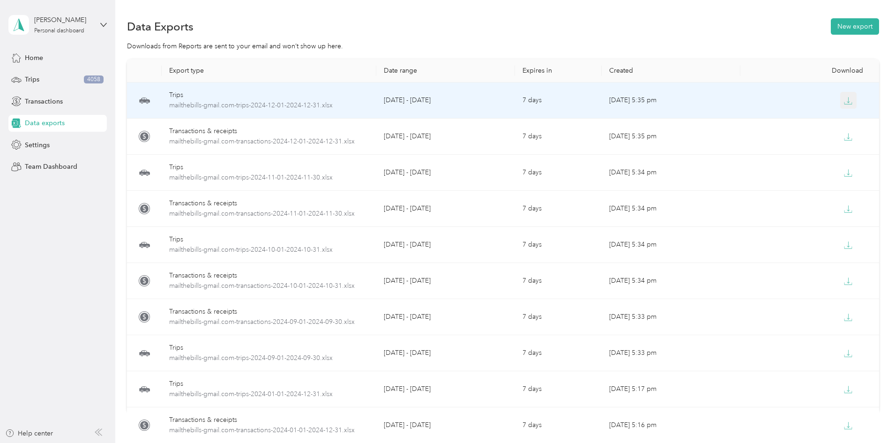
click at [844, 101] on icon "button" at bounding box center [848, 101] width 8 height 8
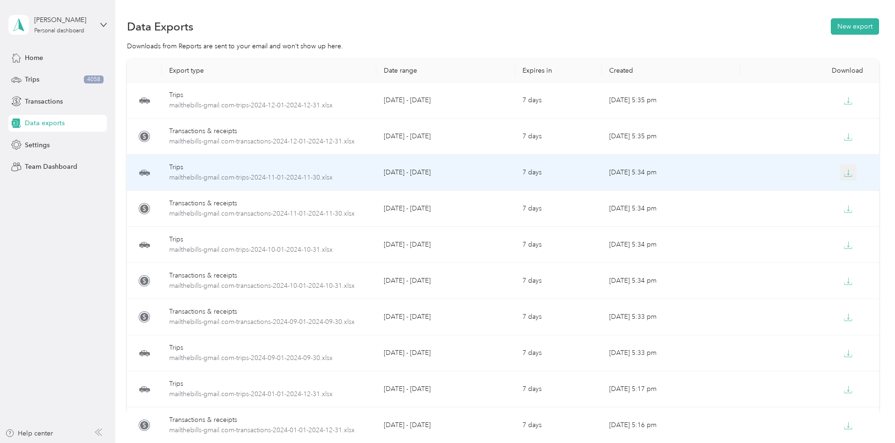
click at [844, 171] on icon "button" at bounding box center [848, 173] width 8 height 8
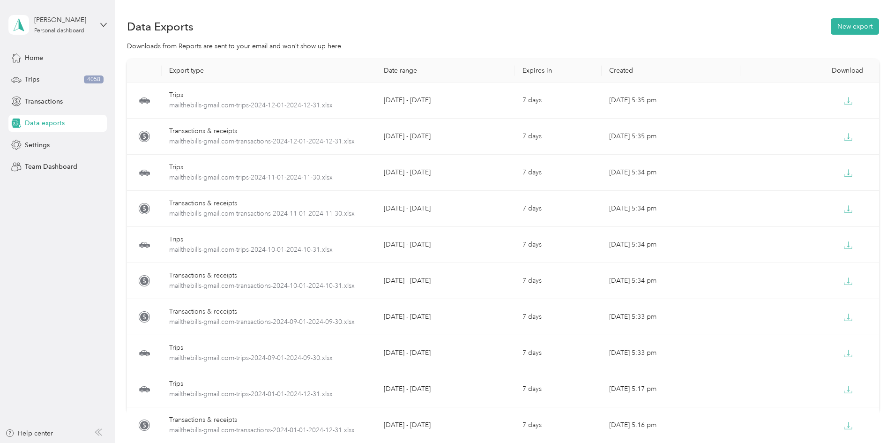
click at [56, 280] on aside "Divya T Personal dashboard Home Trips 4058 Transactions Data exports Settings T…" at bounding box center [57, 221] width 115 height 443
